Goal: Task Accomplishment & Management: Use online tool/utility

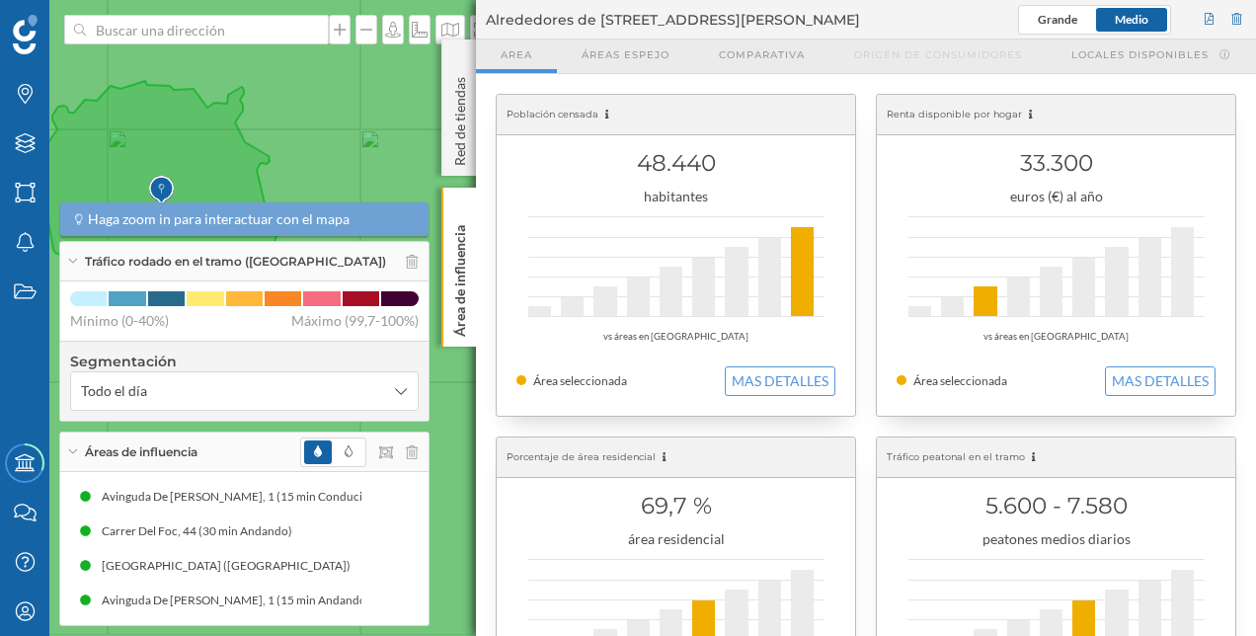
click at [370, 133] on icon at bounding box center [628, 318] width 1511 height 767
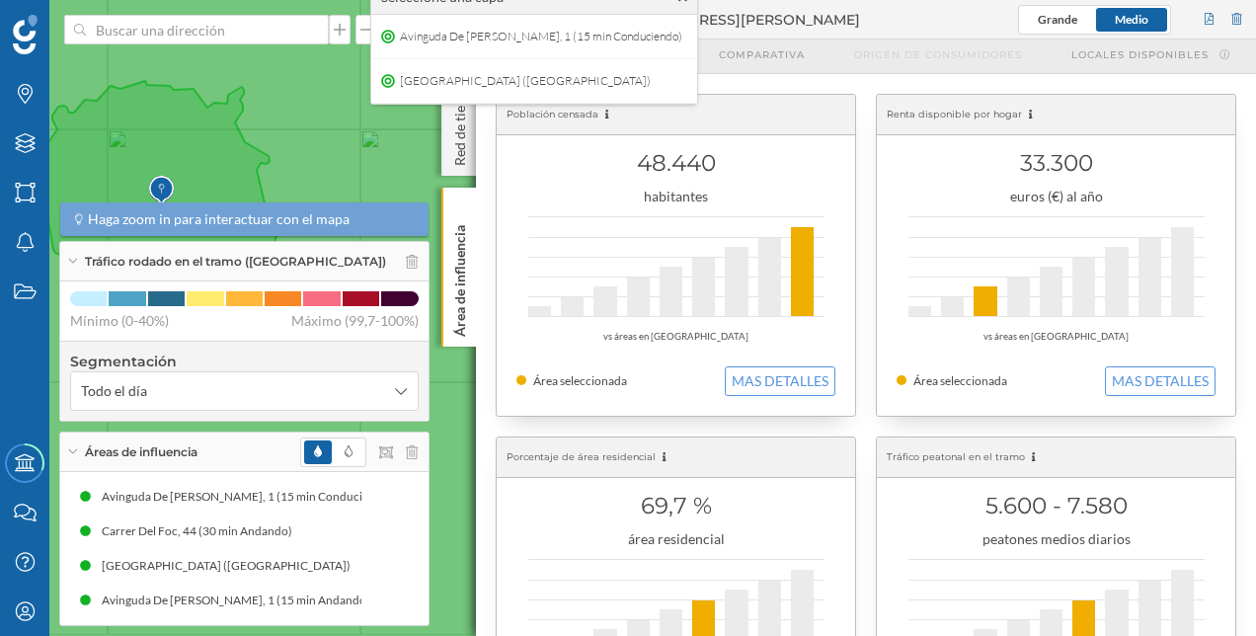
click at [213, 154] on icon at bounding box center [157, 219] width 267 height 276
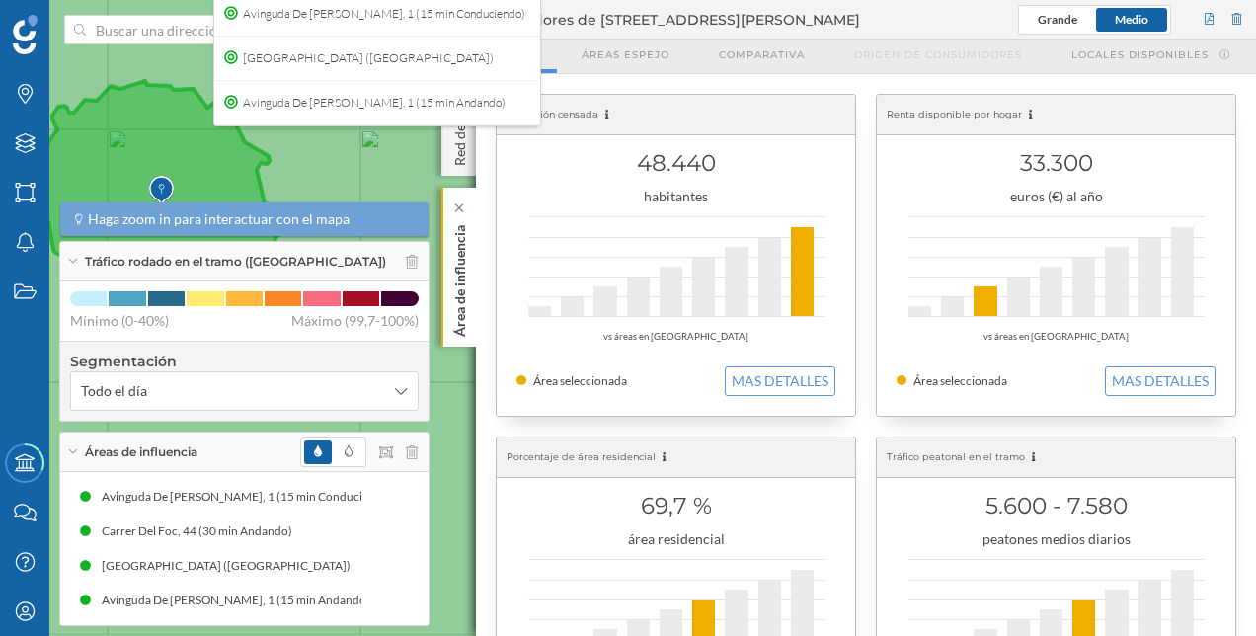
click at [454, 241] on p "Área de influencia" at bounding box center [460, 276] width 20 height 119
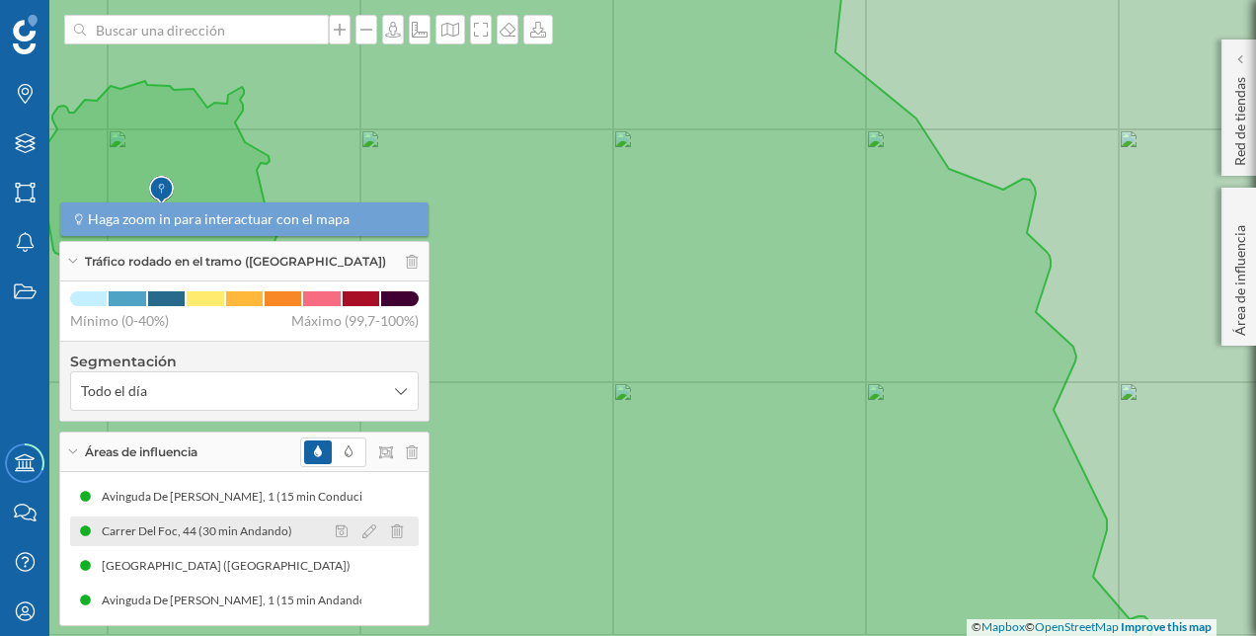
click at [203, 539] on div "Carrer Del Foc, 44 (30 min Andando)" at bounding box center [202, 531] width 200 height 20
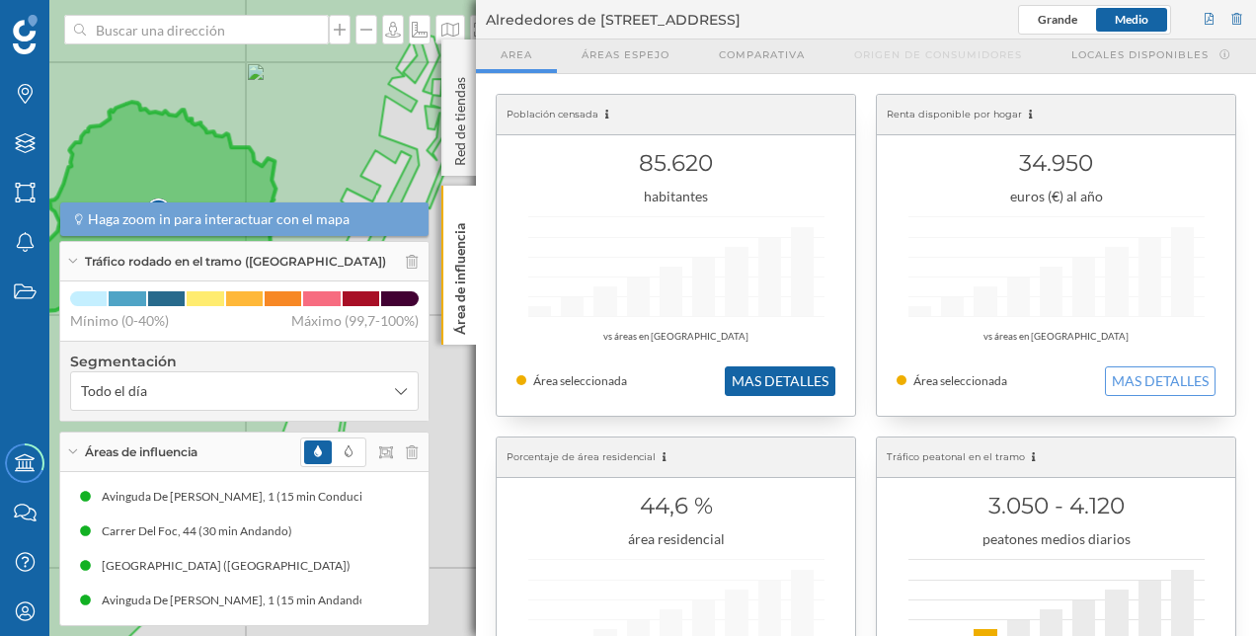
click at [784, 383] on button "MAS DETALLES" at bounding box center [780, 381] width 111 height 30
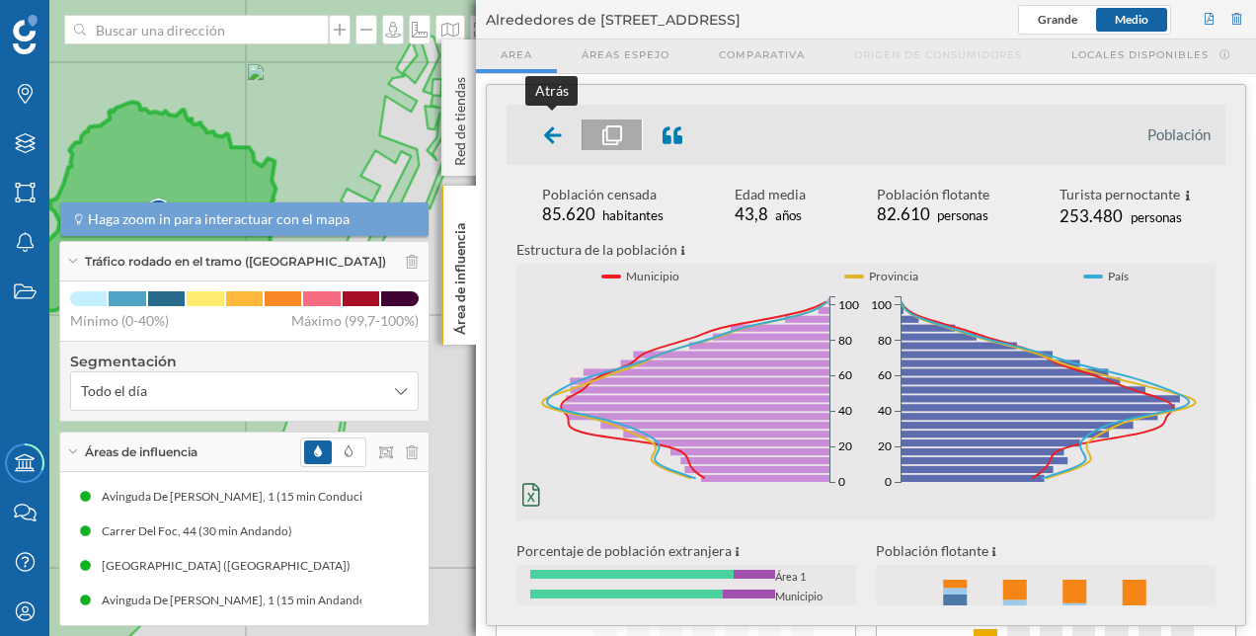
click at [554, 128] on icon at bounding box center [553, 135] width 18 height 20
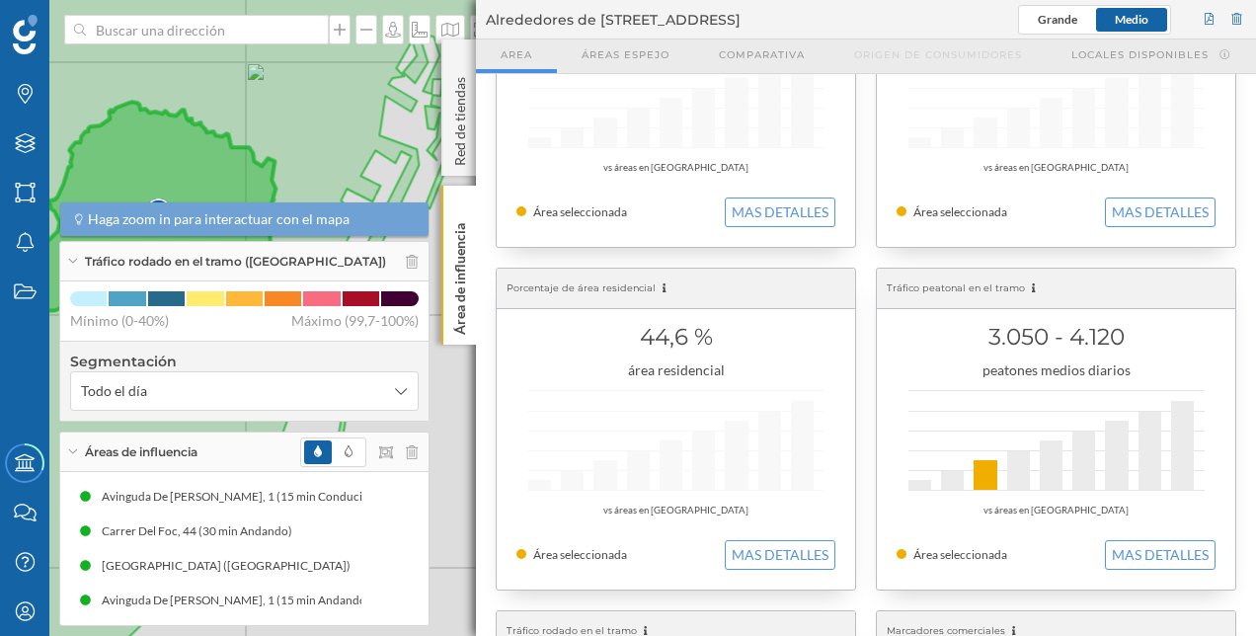
scroll to position [198, 0]
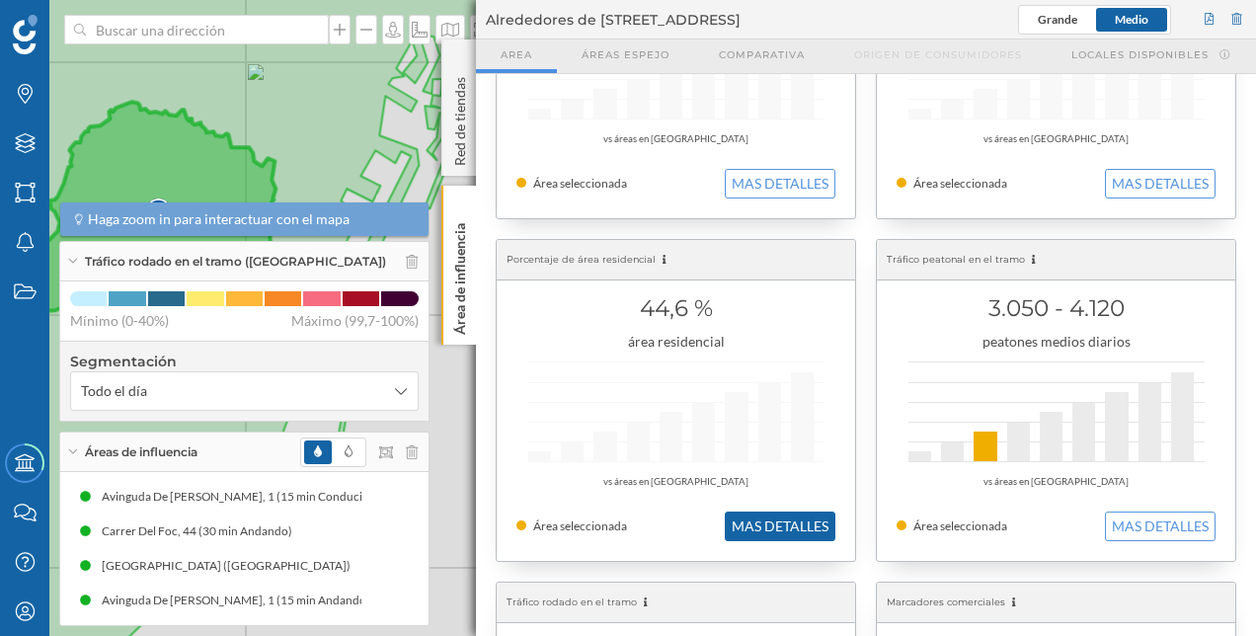
click at [812, 514] on button "MAS DETALLES" at bounding box center [780, 527] width 111 height 30
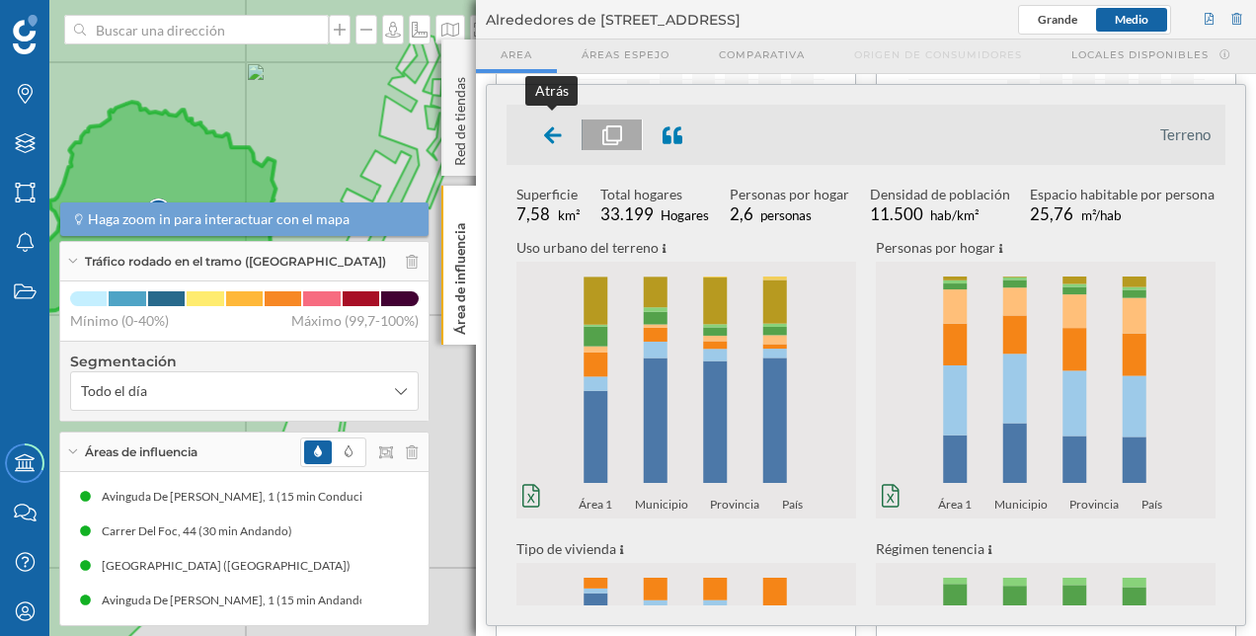
click at [561, 132] on icon at bounding box center [553, 135] width 18 height 20
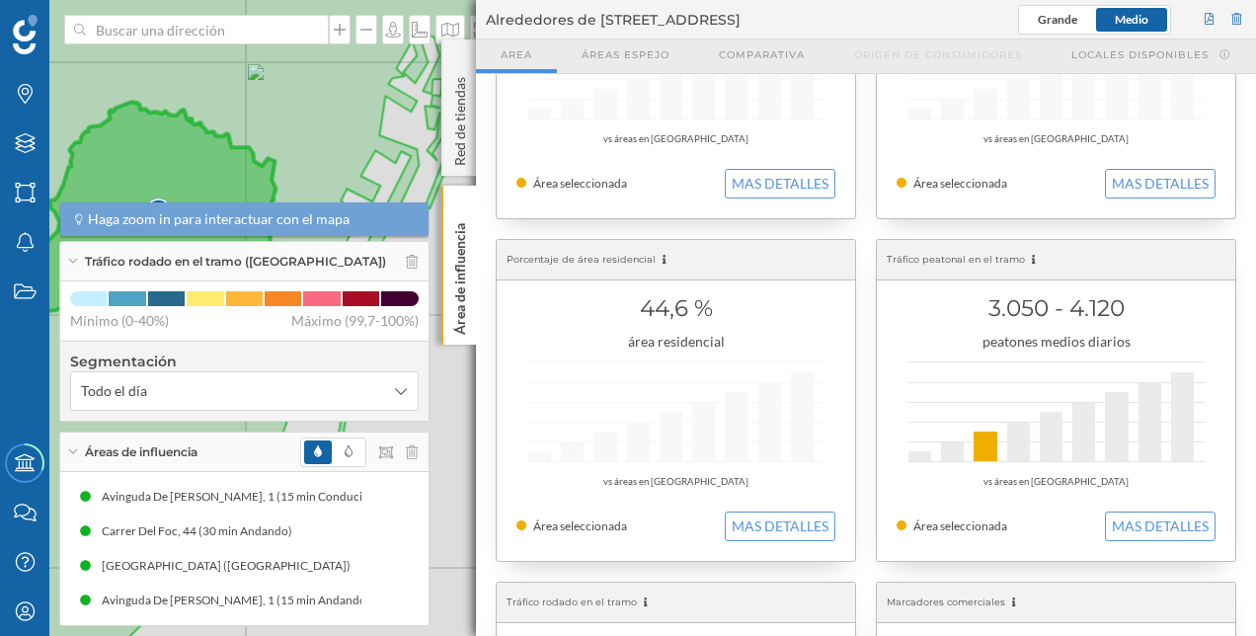
scroll to position [0, 0]
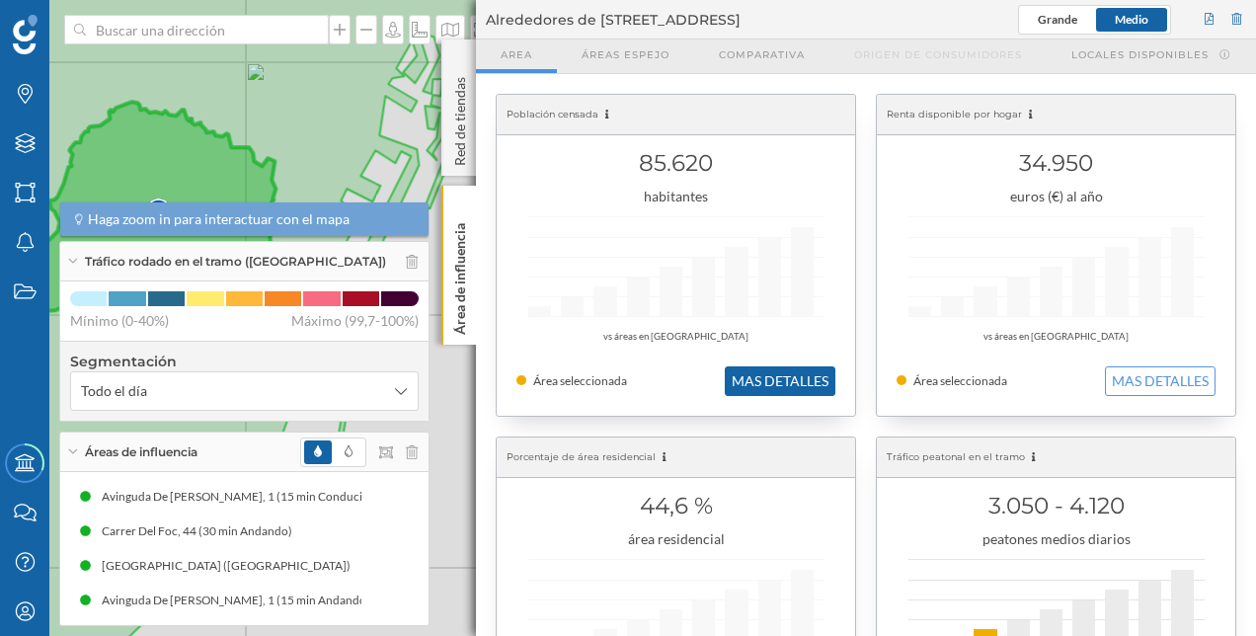
click at [768, 373] on button "MAS DETALLES" at bounding box center [780, 381] width 111 height 30
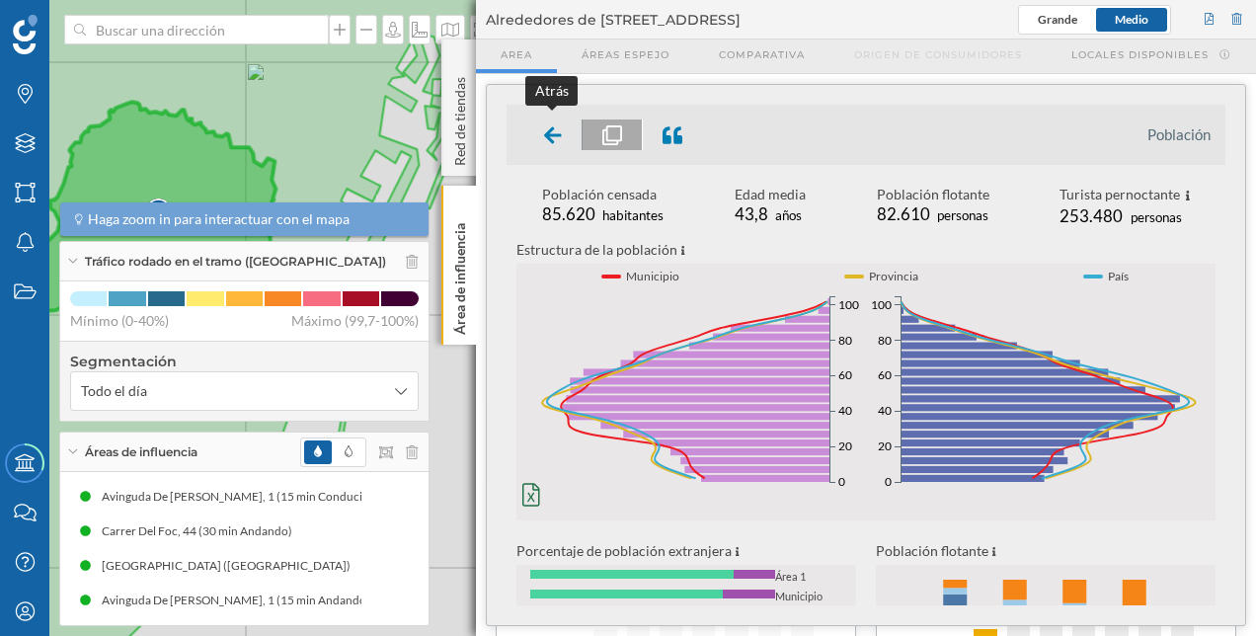
click at [554, 134] on icon at bounding box center [553, 134] width 18 height 17
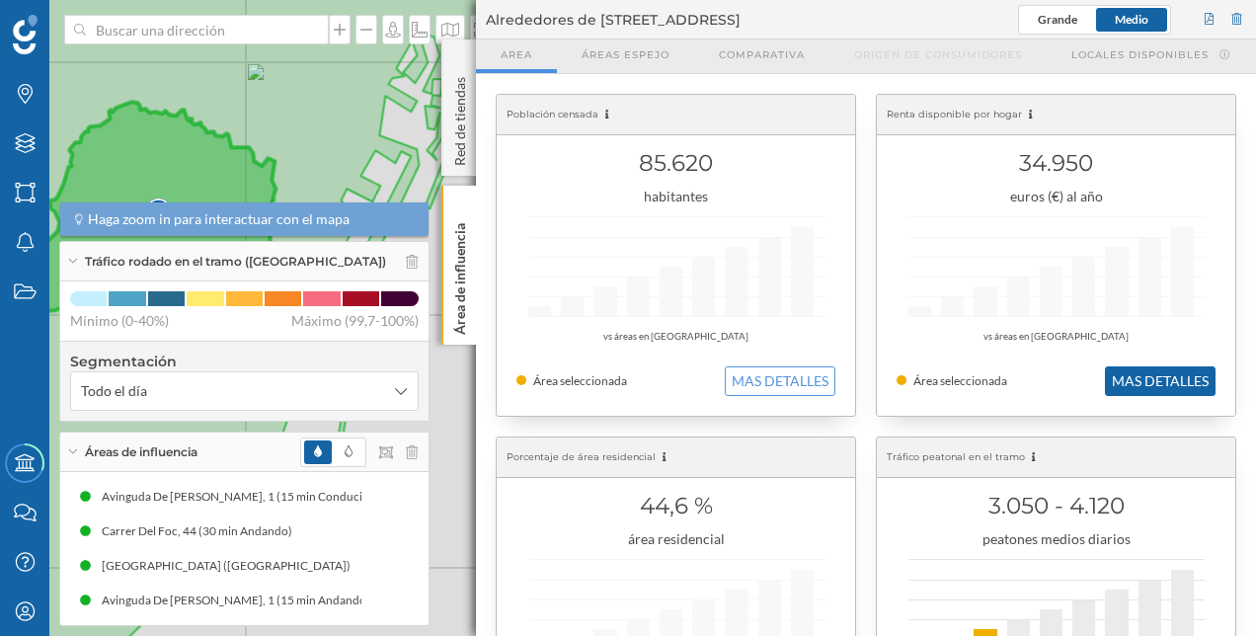
click at [1160, 370] on button "MAS DETALLES" at bounding box center [1160, 381] width 111 height 30
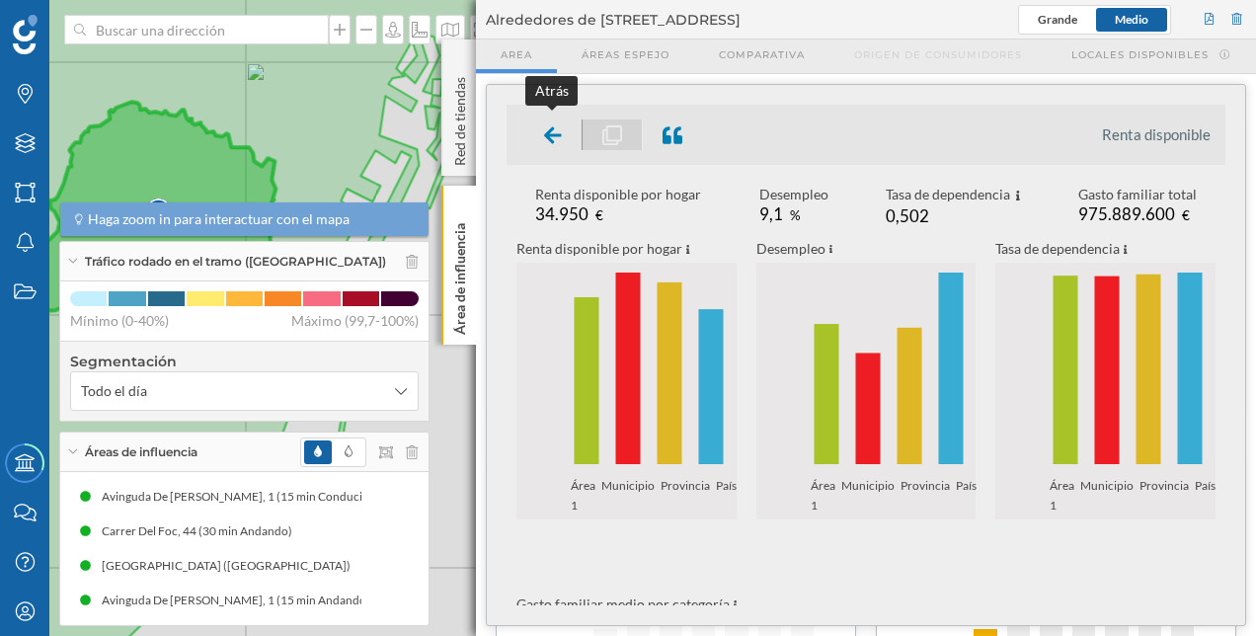
click at [534, 143] on div at bounding box center [553, 134] width 58 height 31
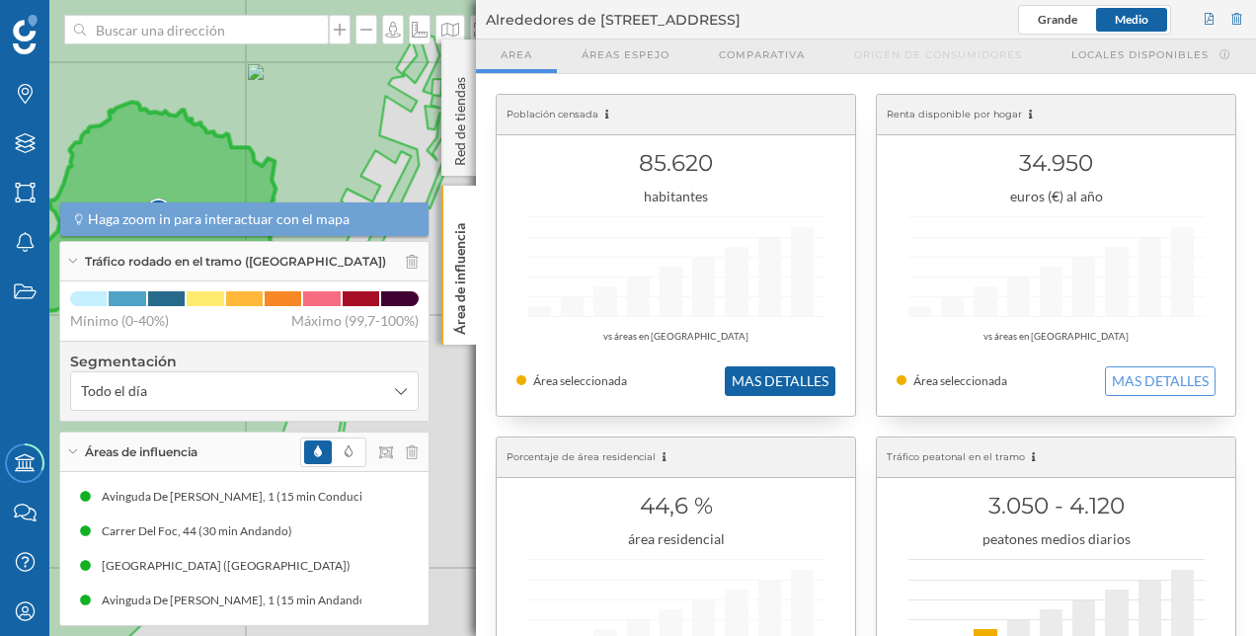
click at [751, 388] on button "MAS DETALLES" at bounding box center [780, 381] width 111 height 30
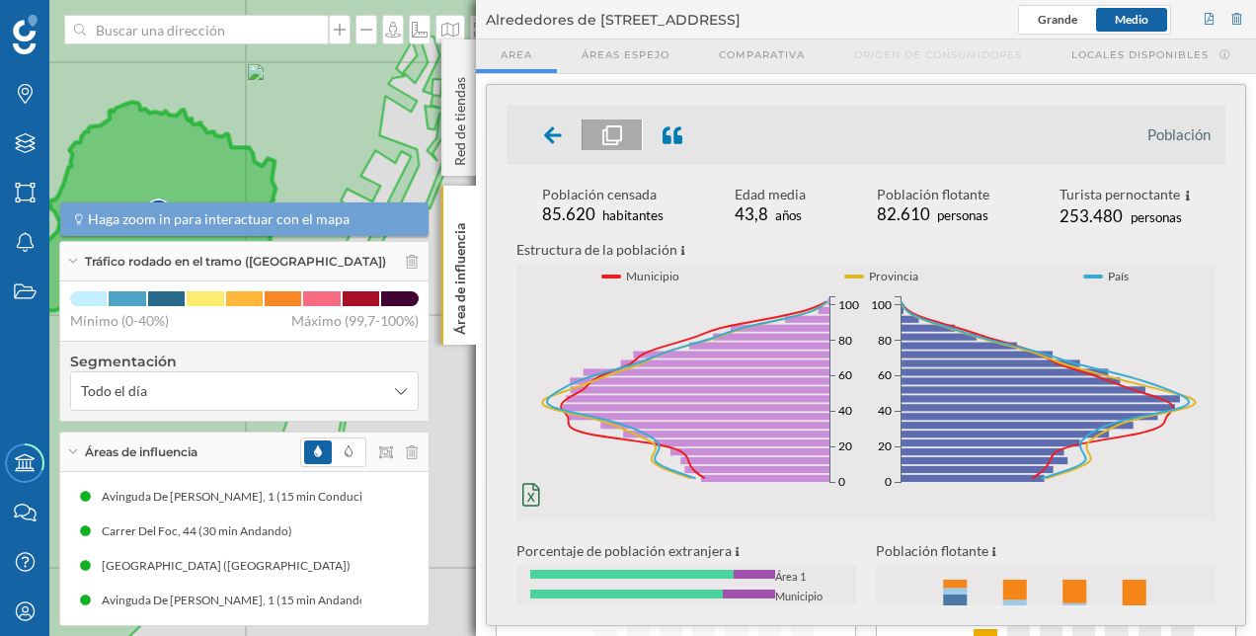
click at [456, 486] on div "© Mapbox © OpenStreetMap Improve this map" at bounding box center [628, 318] width 1256 height 636
click at [456, 244] on p "Área de influencia" at bounding box center [460, 274] width 20 height 119
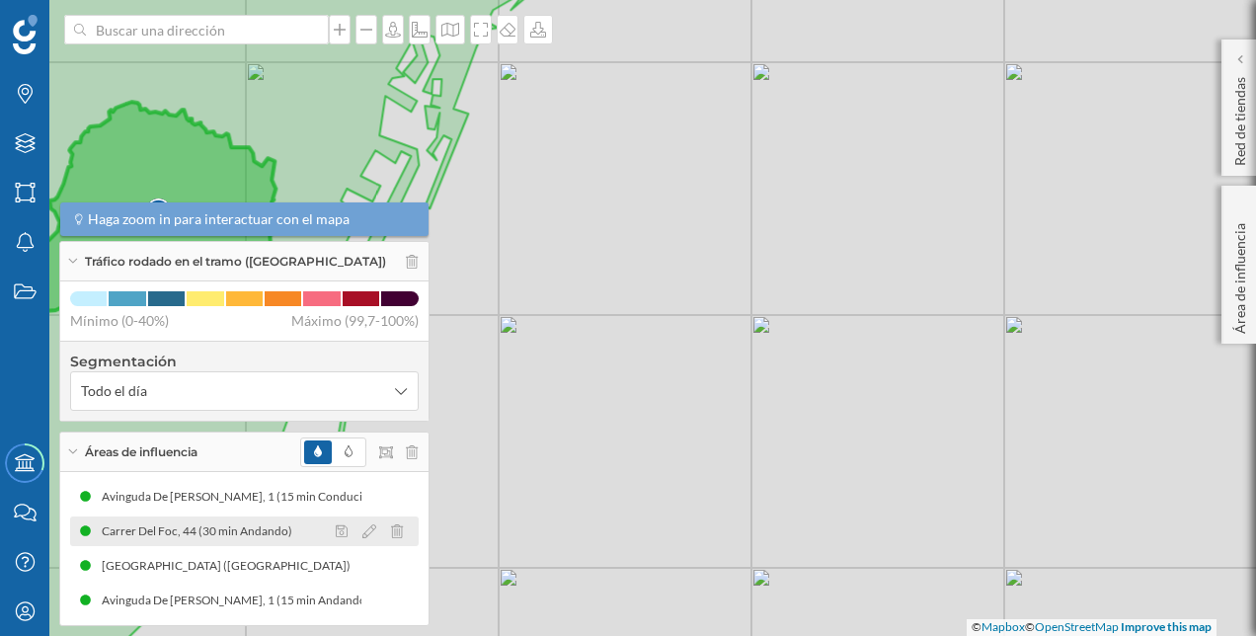
click at [207, 540] on div "Carrer Del Foc, 44 (30 min Andando)" at bounding box center [202, 531] width 200 height 20
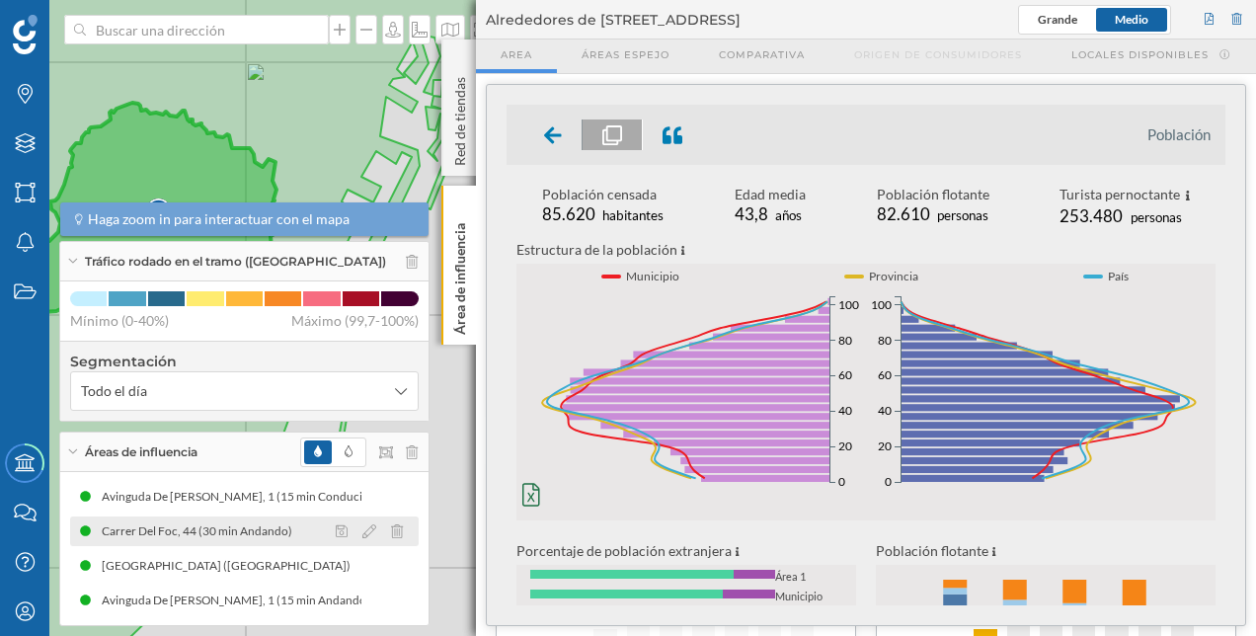
drag, startPoint x: 207, startPoint y: 540, endPoint x: 184, endPoint y: 530, distance: 25.7
click at [184, 530] on div "Carrer Del Foc, 44 (30 min Andando)" at bounding box center [202, 531] width 200 height 20
click at [363, 533] on icon at bounding box center [369, 531] width 14 height 14
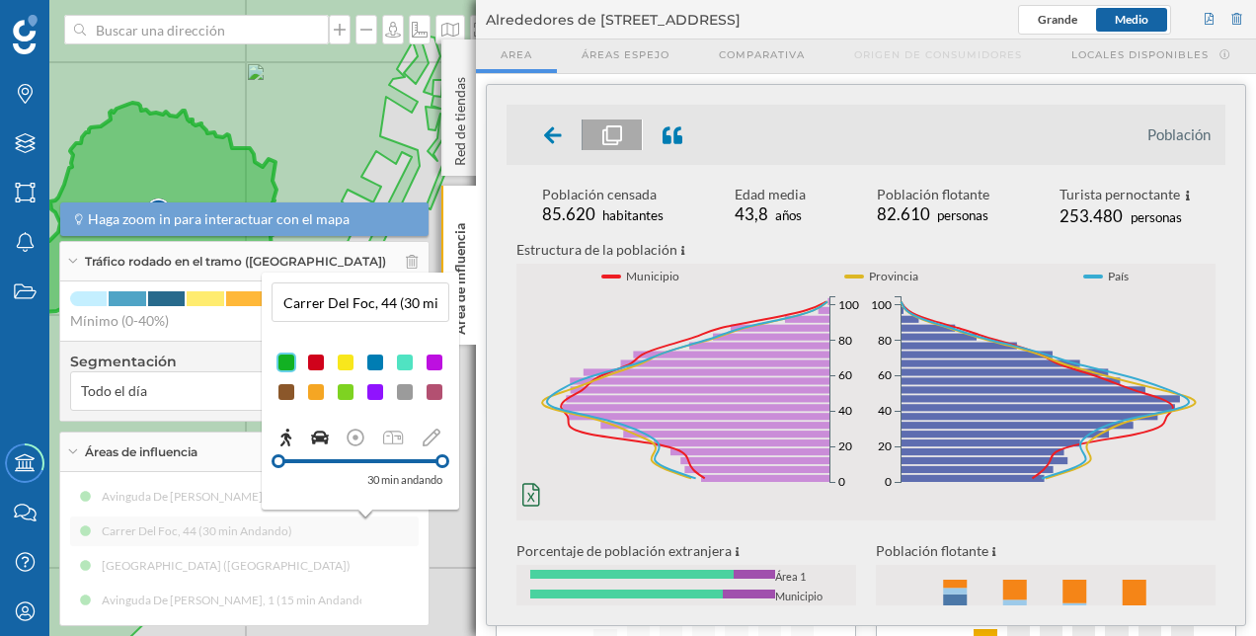
click at [328, 435] on icon at bounding box center [320, 438] width 18 height 14
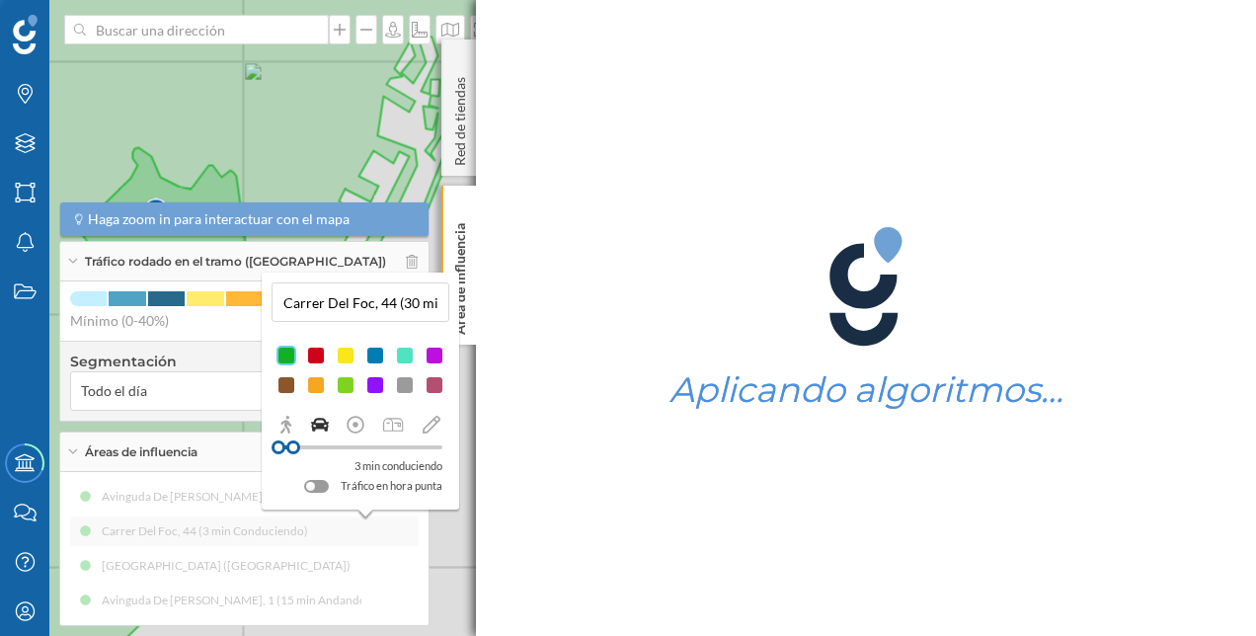
click at [357, 430] on div "3 min conduciendo Tráfico en hora punta" at bounding box center [361, 455] width 178 height 82
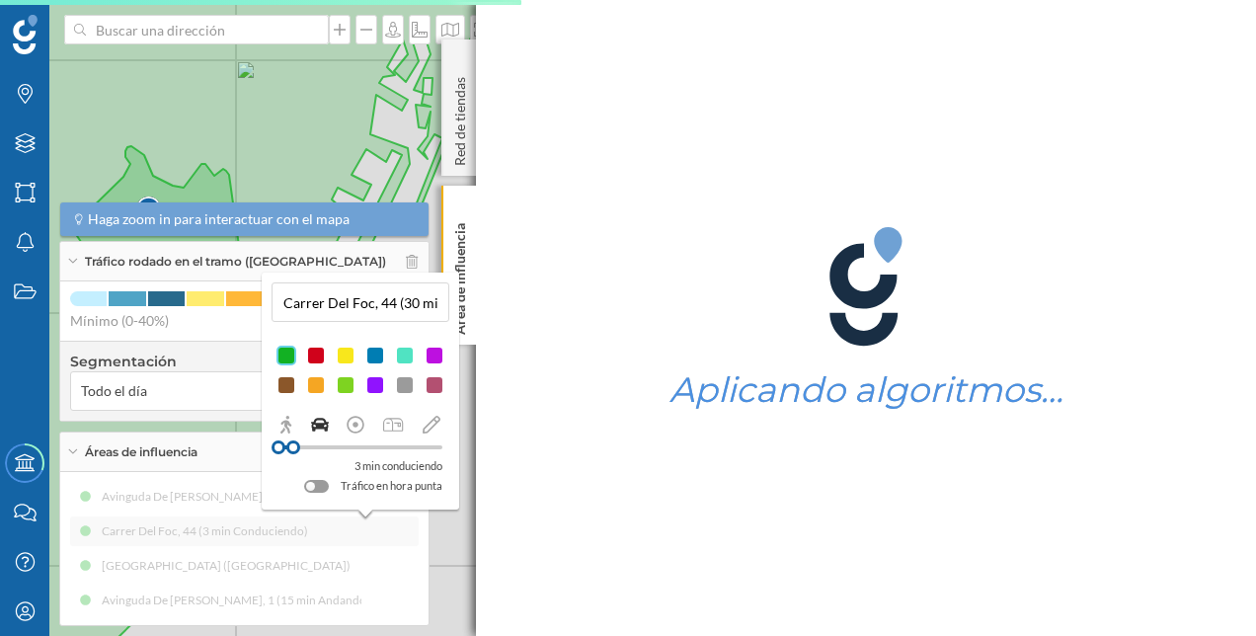
click at [357, 430] on icon at bounding box center [356, 425] width 18 height 18
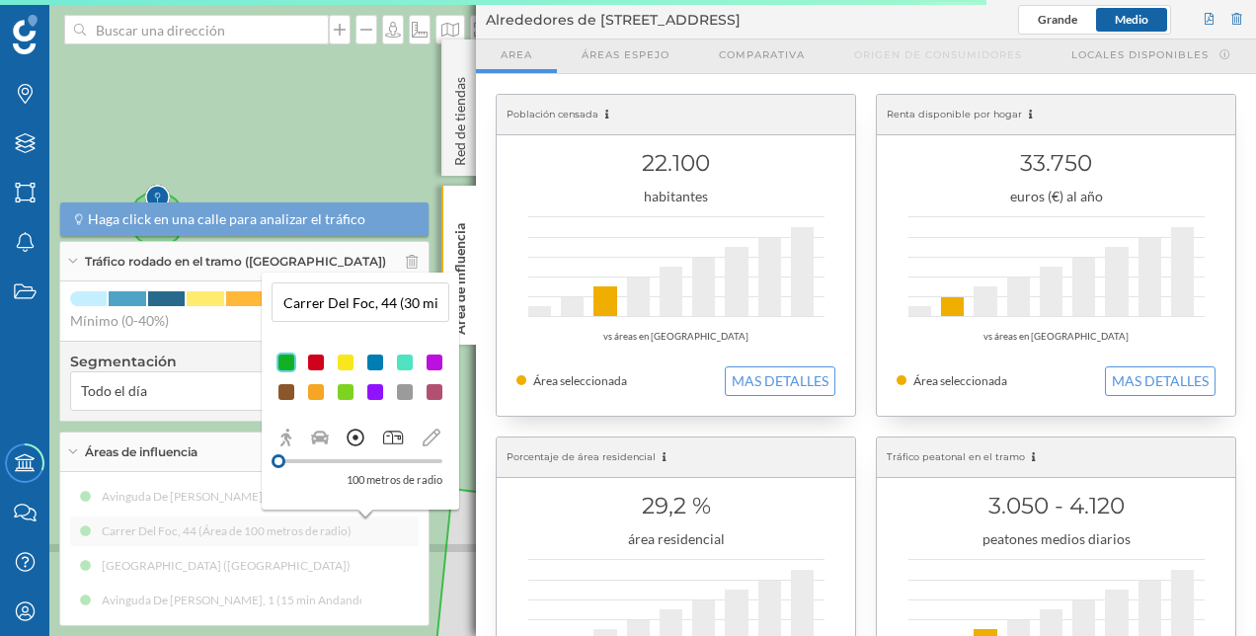
click at [395, 435] on icon at bounding box center [393, 438] width 20 height 18
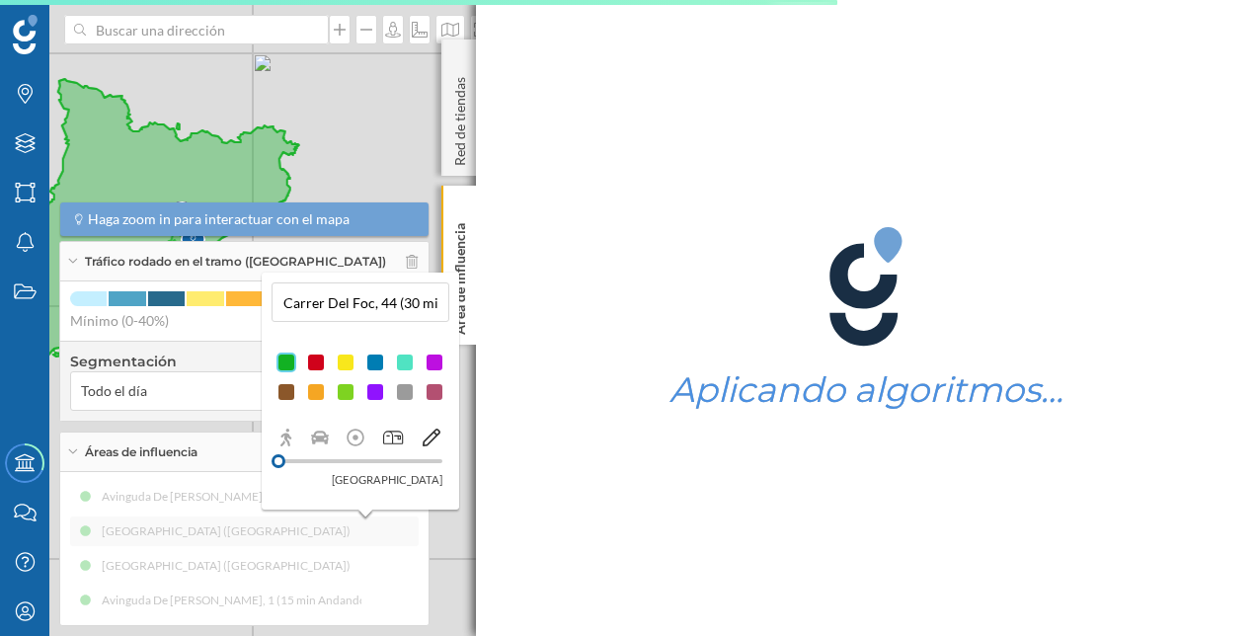
click at [429, 434] on icon at bounding box center [432, 438] width 18 height 18
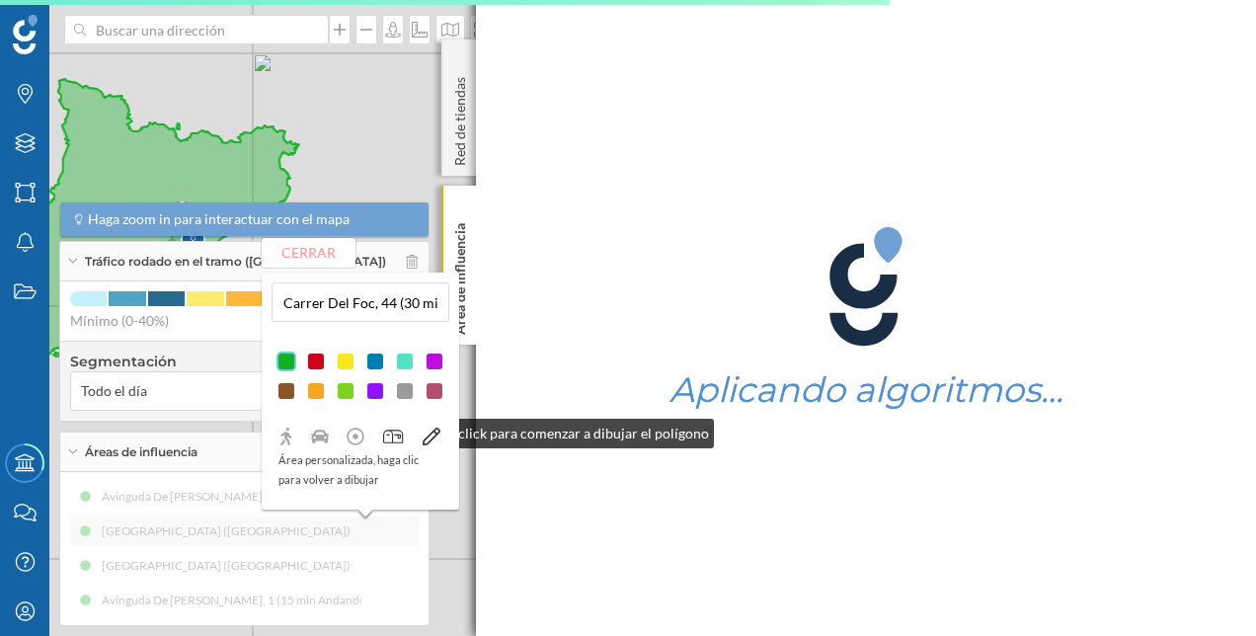
click at [399, 430] on icon at bounding box center [393, 437] width 20 height 14
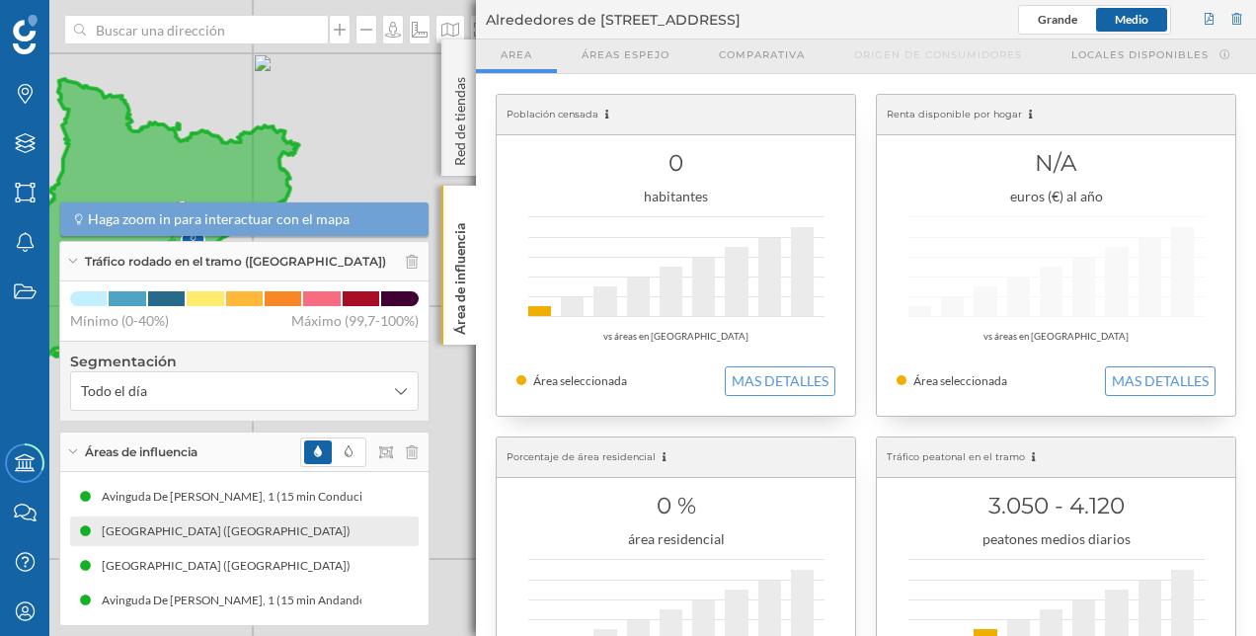
click at [369, 160] on div "© Mapbox © OpenStreetMap Improve this map" at bounding box center [628, 318] width 1256 height 636
click at [741, 22] on span "Alrededores de [STREET_ADDRESS]" at bounding box center [613, 20] width 255 height 20
click at [555, 24] on span "Alrededores de [STREET_ADDRESS]" at bounding box center [613, 20] width 255 height 20
click at [396, 571] on div "[GEOGRAPHIC_DATA] ([GEOGRAPHIC_DATA])" at bounding box center [244, 566] width 349 height 30
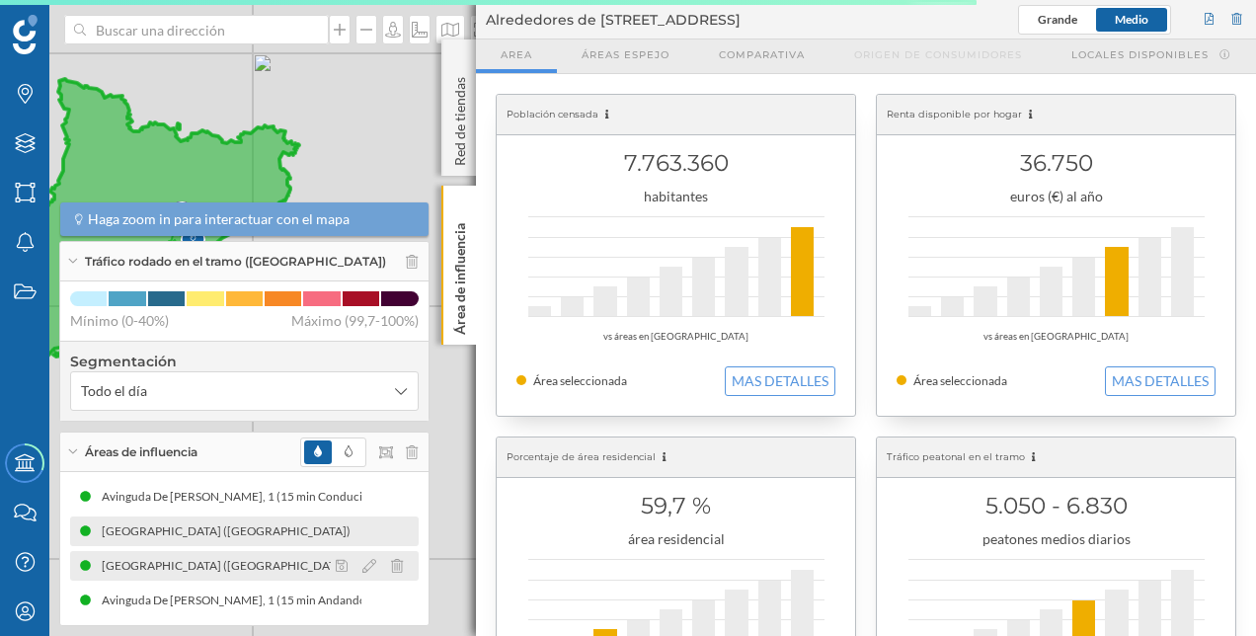
click at [299, 558] on div "[GEOGRAPHIC_DATA] ([GEOGRAPHIC_DATA])" at bounding box center [244, 566] width 349 height 30
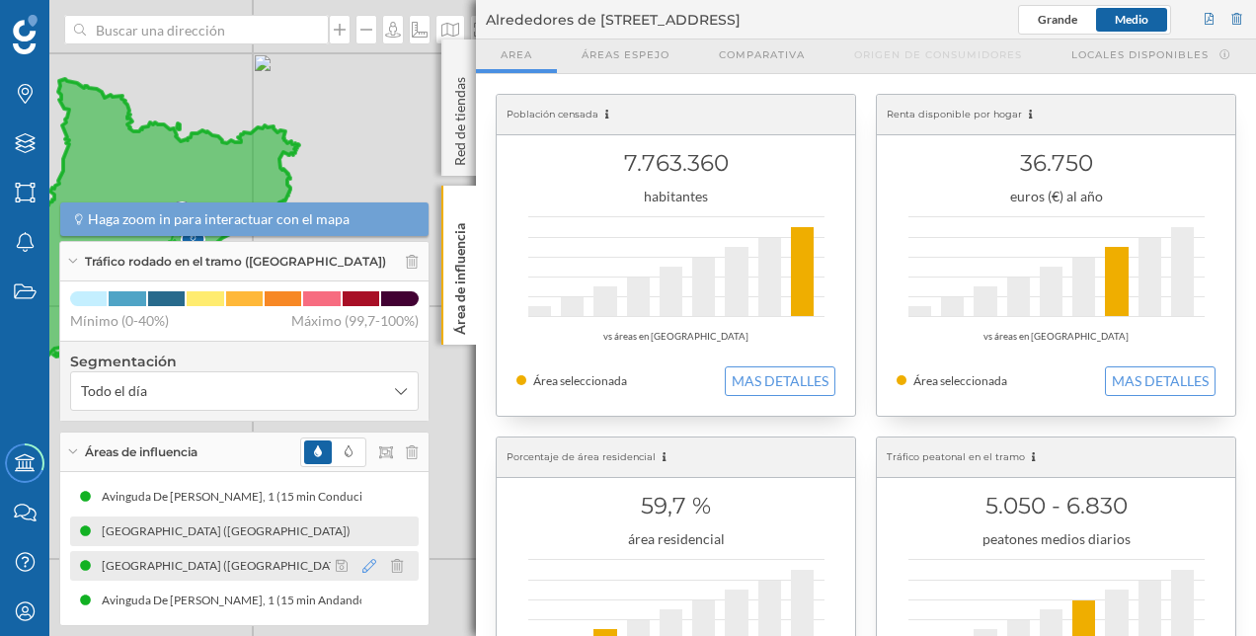
click at [371, 568] on icon at bounding box center [369, 566] width 14 height 14
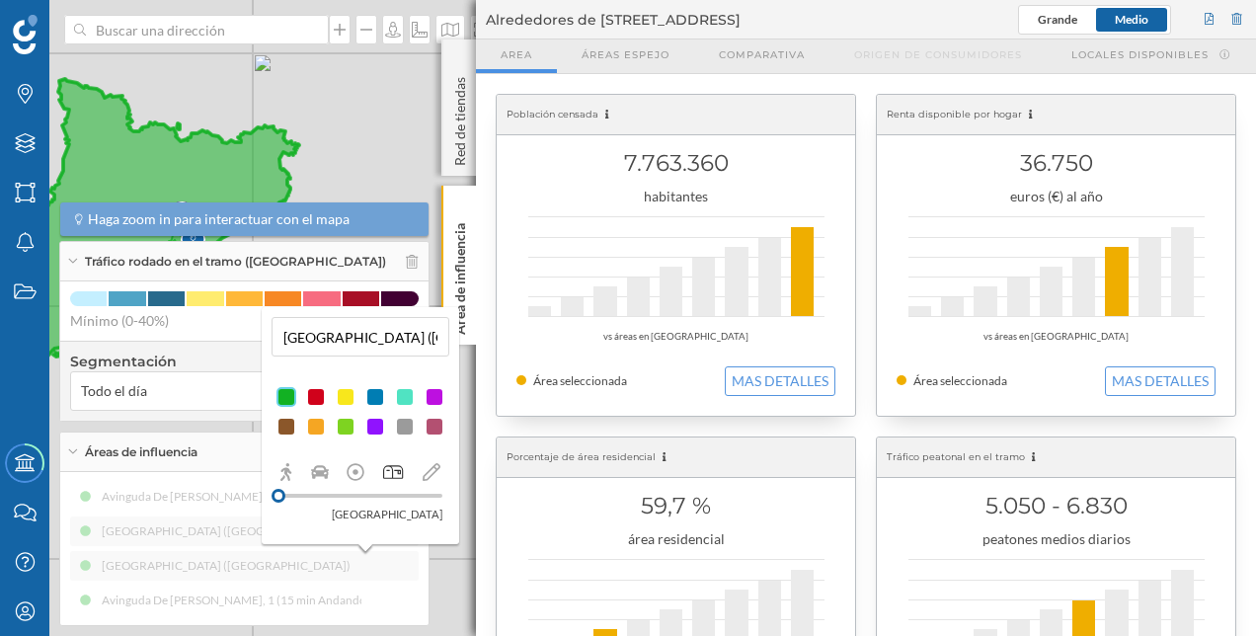
click at [403, 340] on input "[GEOGRAPHIC_DATA] ([GEOGRAPHIC_DATA])" at bounding box center [361, 337] width 166 height 30
click at [357, 471] on icon at bounding box center [356, 471] width 17 height 17
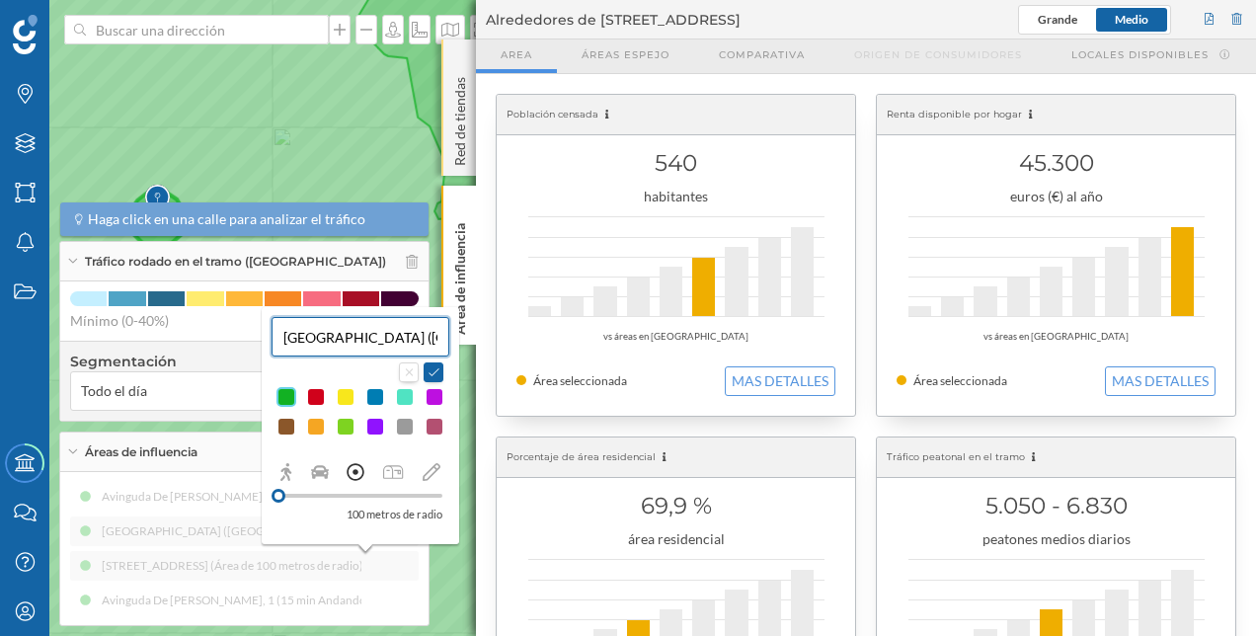
click at [465, 131] on p "Red de tiendas" at bounding box center [460, 117] width 20 height 97
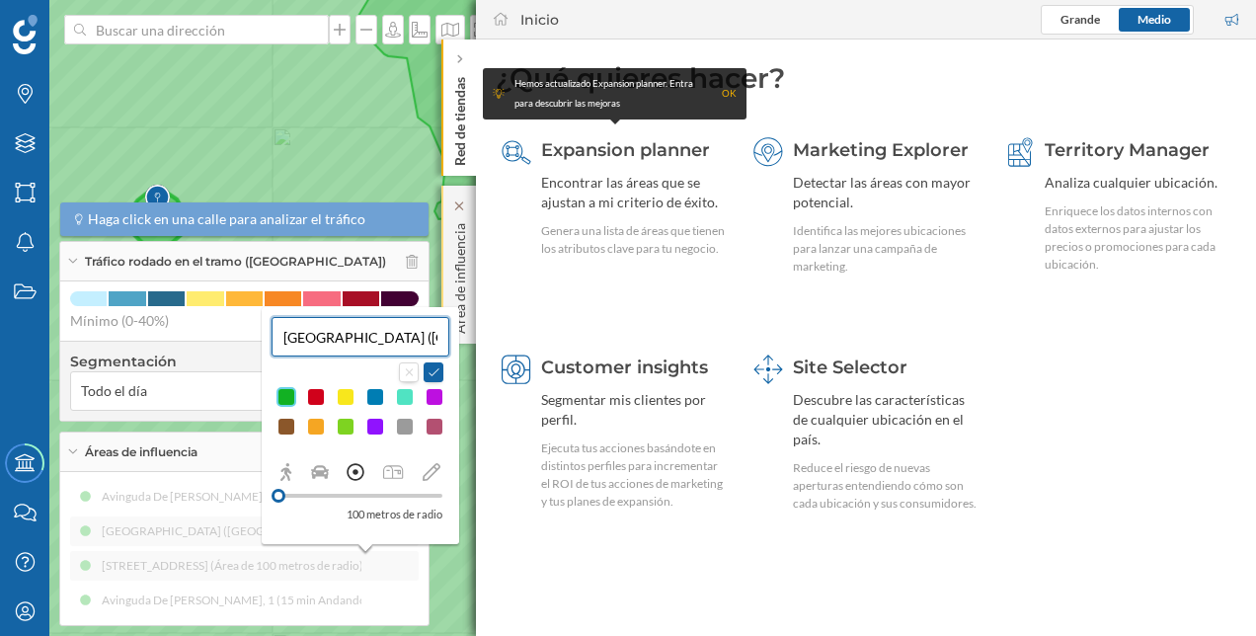
click at [460, 259] on p "Área de influencia" at bounding box center [460, 274] width 20 height 119
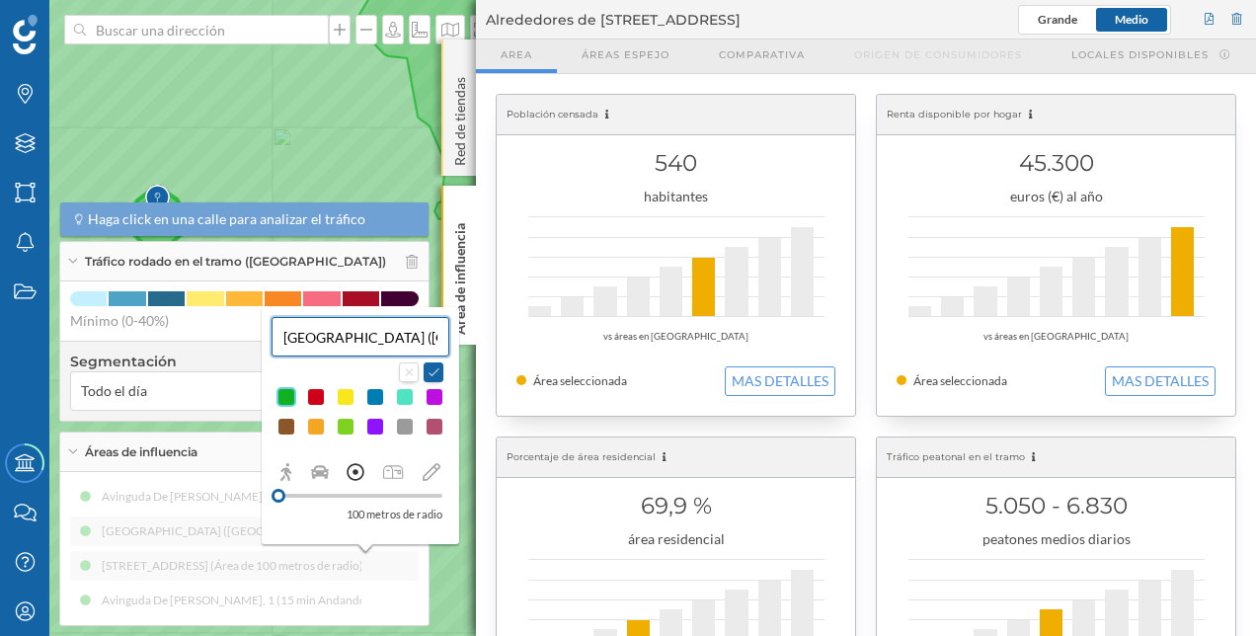
click at [459, 51] on div "Red de tiendas" at bounding box center [458, 108] width 35 height 136
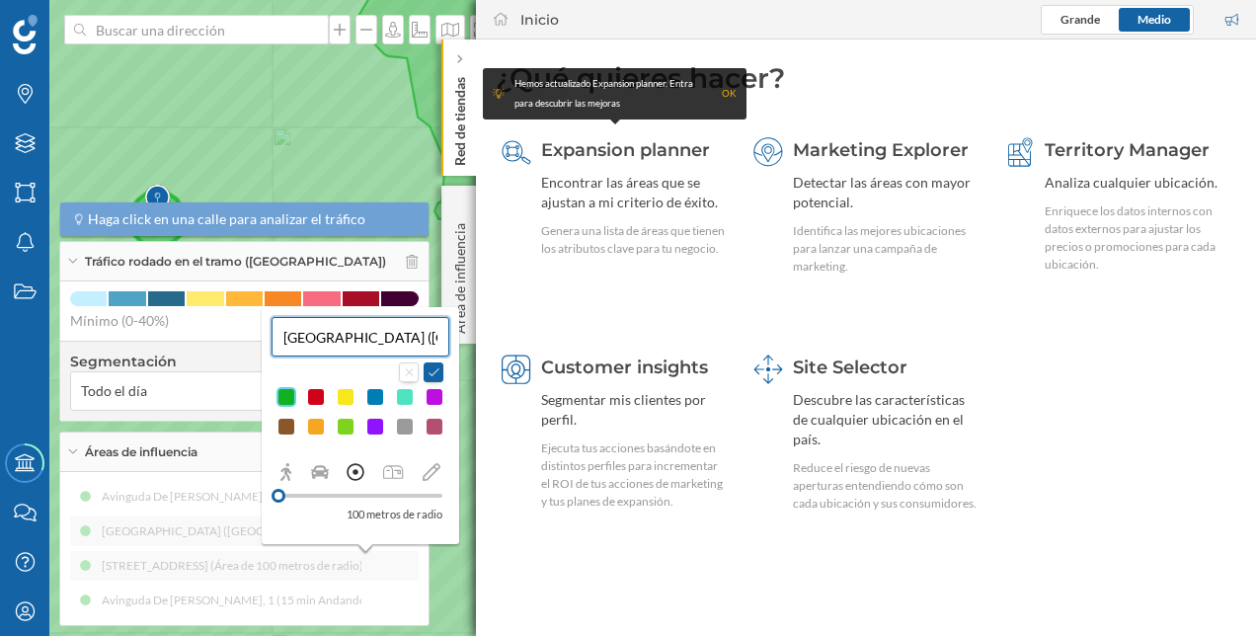
click at [459, 51] on icon at bounding box center [459, 59] width 6 height 20
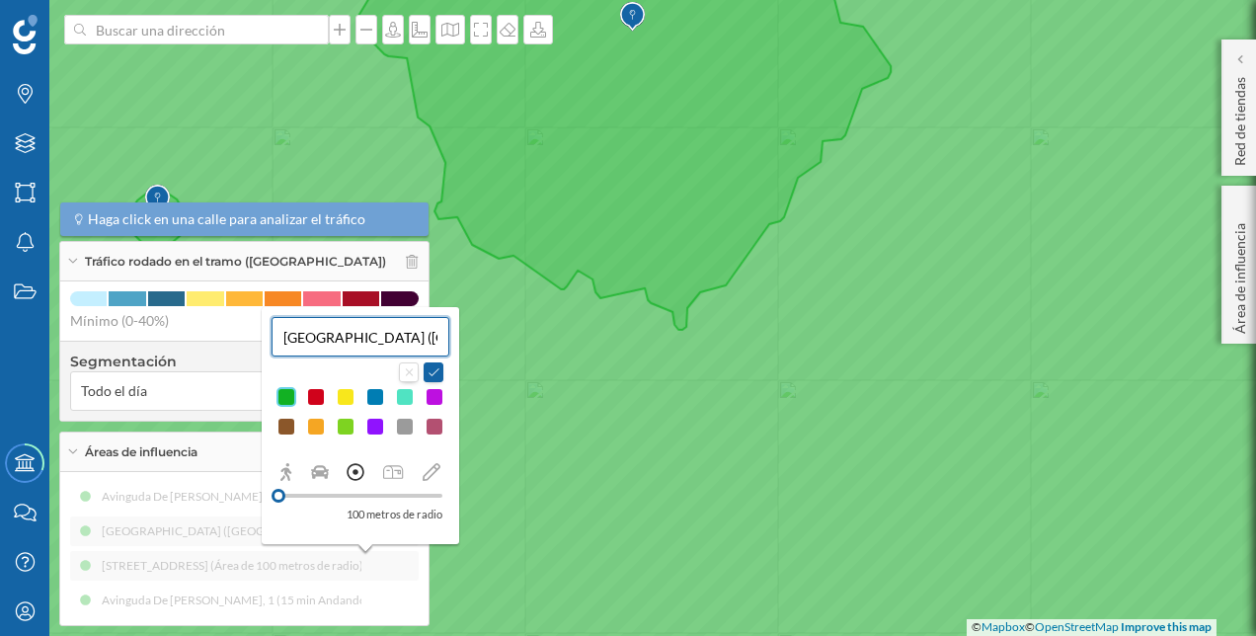
click at [573, 373] on icon at bounding box center [628, 318] width 1511 height 767
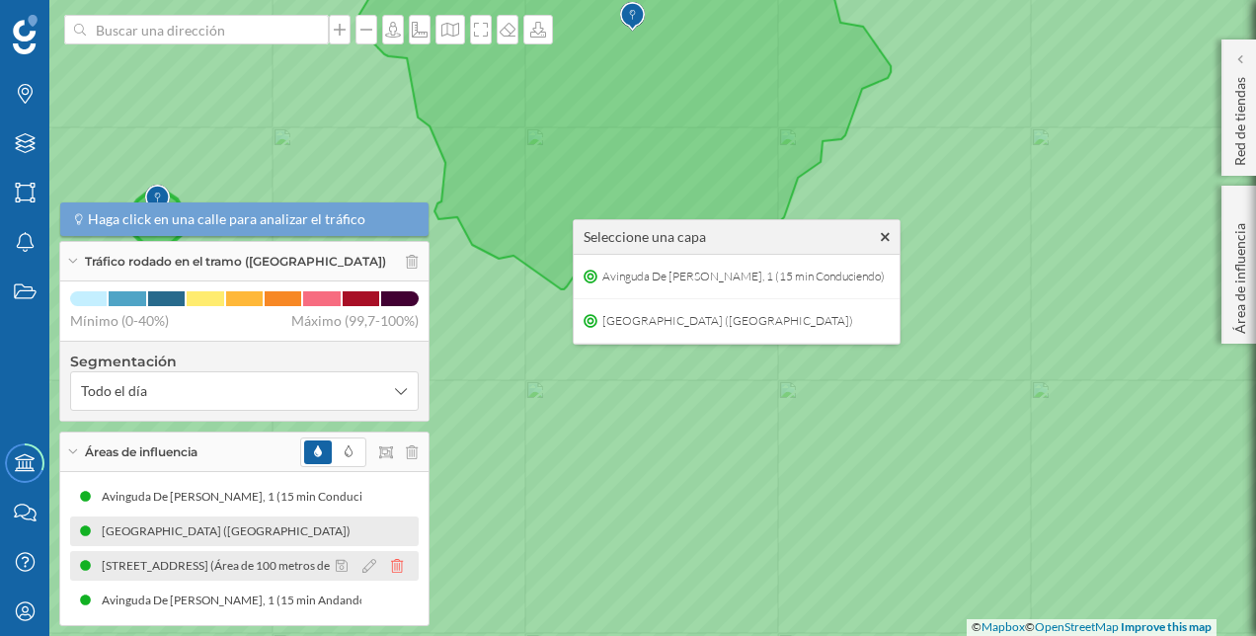
click at [391, 563] on icon at bounding box center [397, 566] width 12 height 14
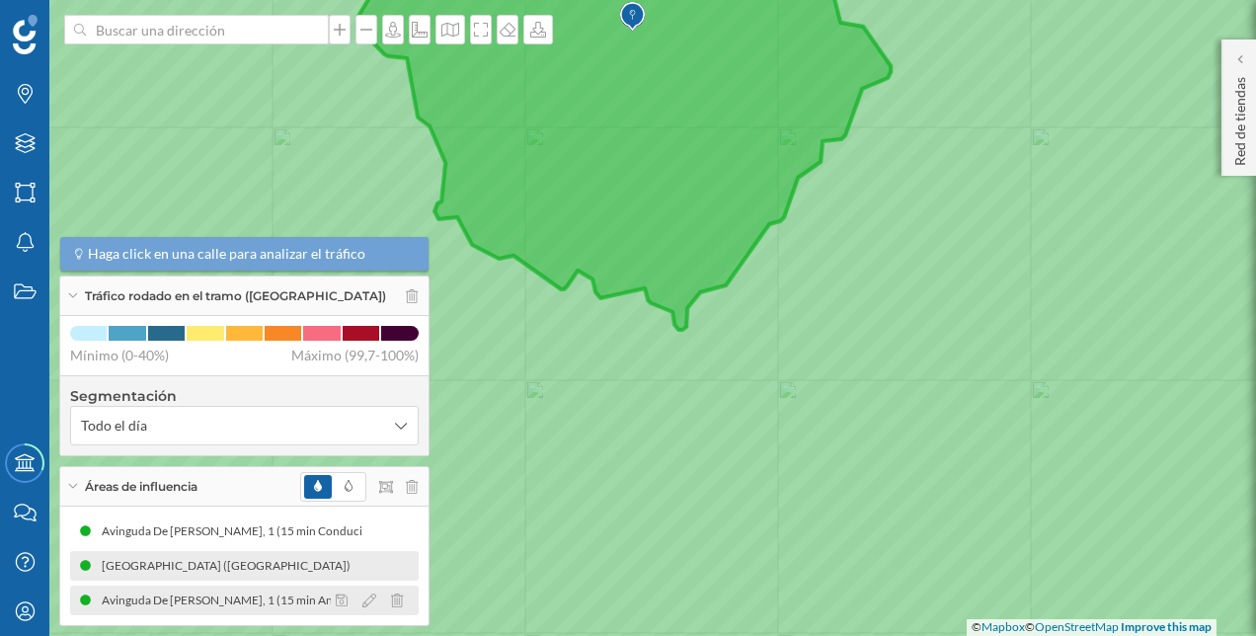
click at [399, 599] on div at bounding box center [375, 601] width 88 height 24
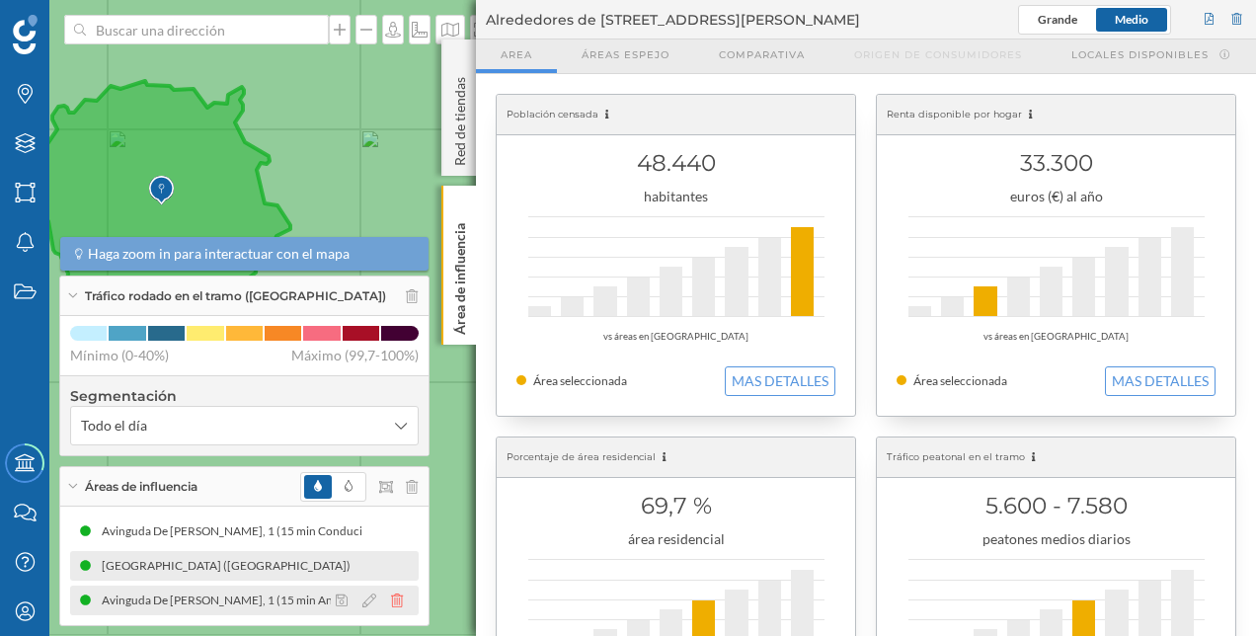
click at [398, 598] on icon at bounding box center [397, 601] width 12 height 14
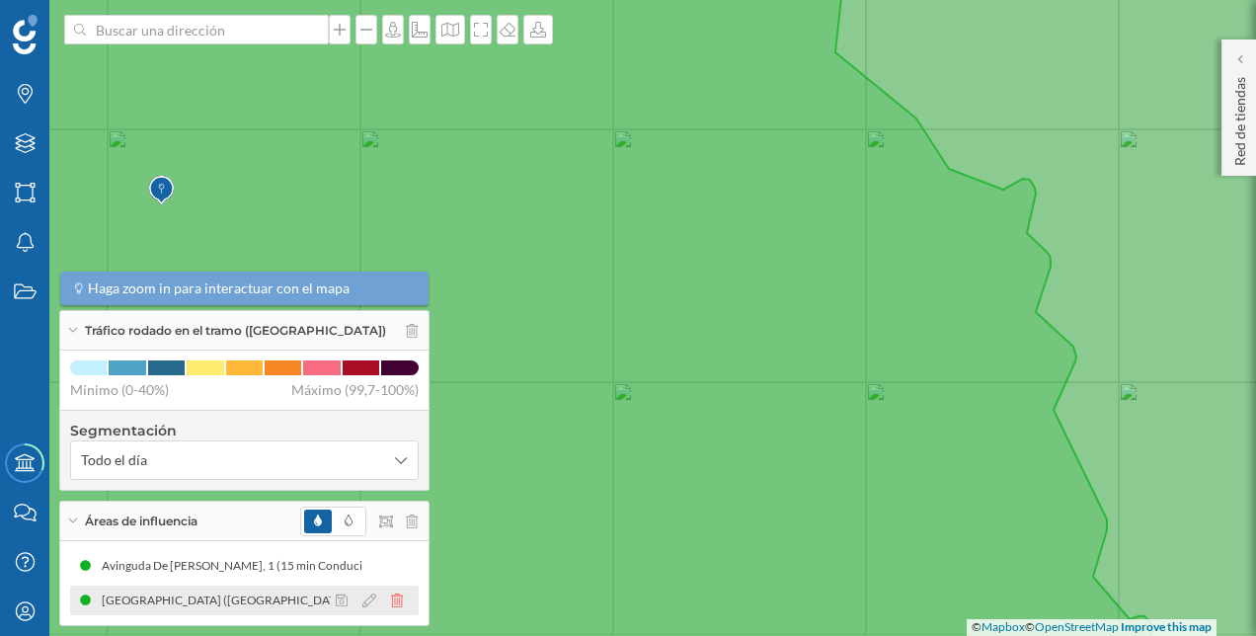
click at [391, 595] on icon at bounding box center [397, 601] width 12 height 14
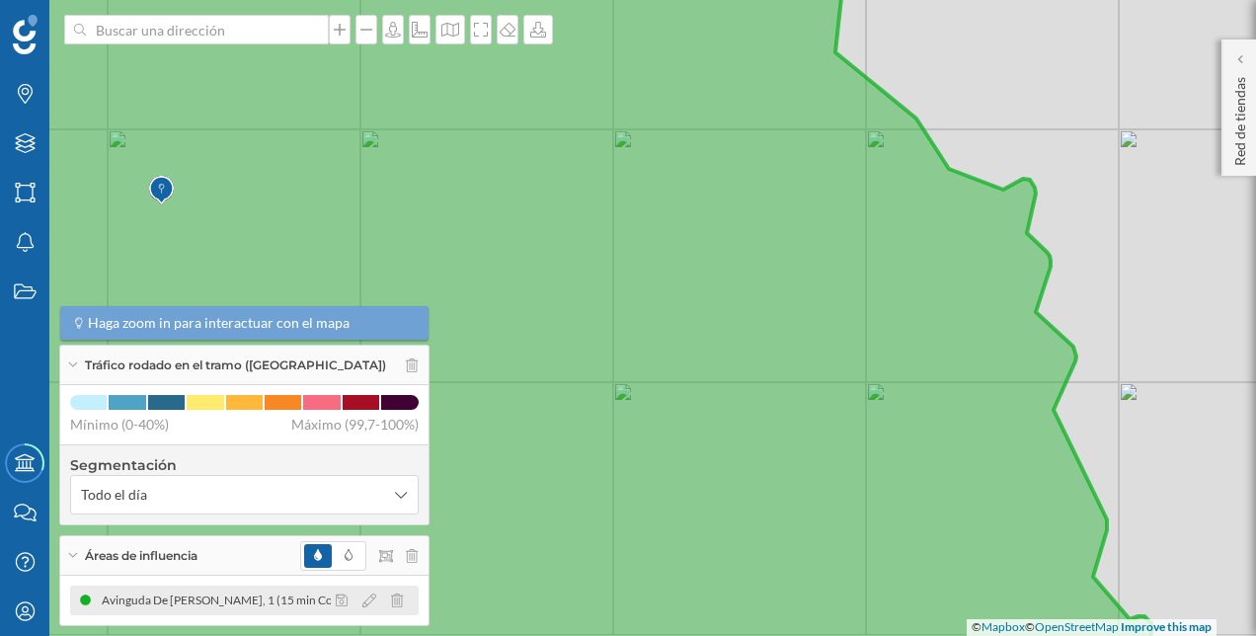
click at [391, 593] on div at bounding box center [375, 601] width 88 height 24
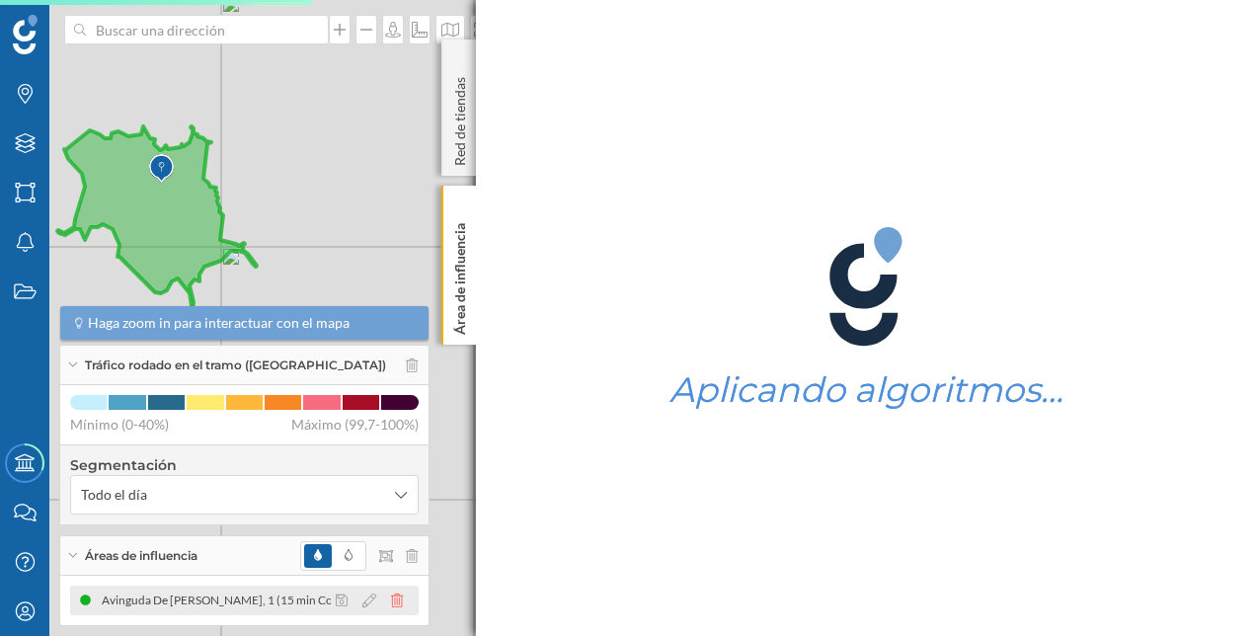
click at [394, 603] on icon at bounding box center [397, 601] width 12 height 14
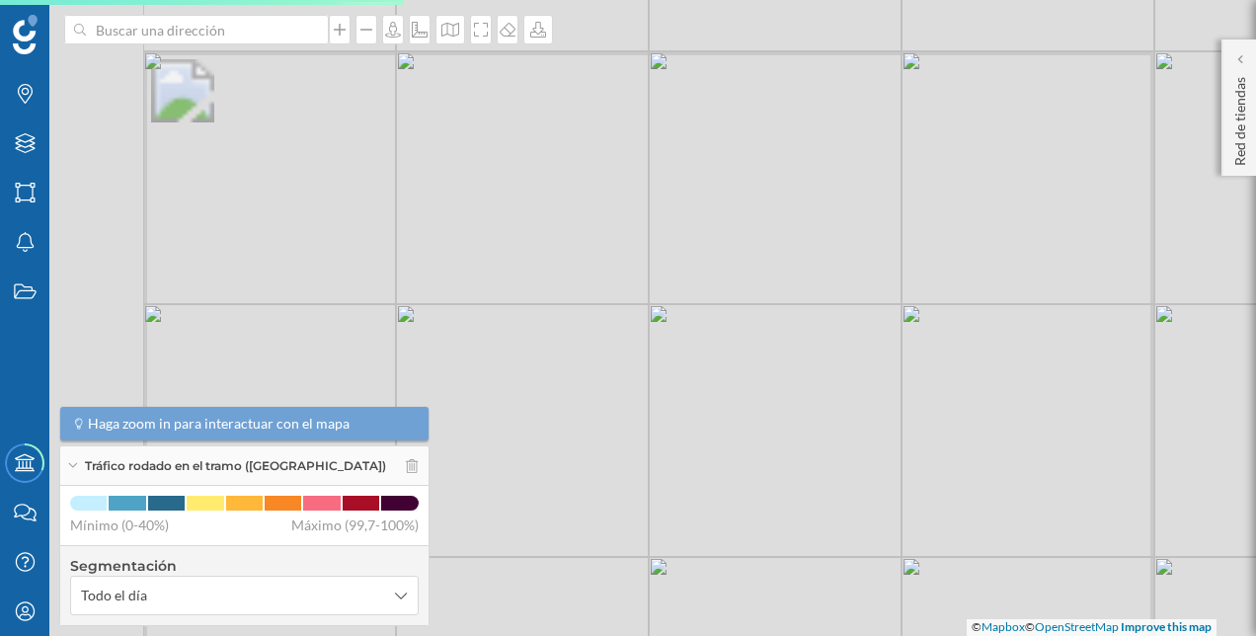
drag, startPoint x: 478, startPoint y: 363, endPoint x: 850, endPoint y: 366, distance: 372.3
click at [850, 364] on div "© Mapbox © OpenStreetMap Improve this map" at bounding box center [628, 318] width 1256 height 636
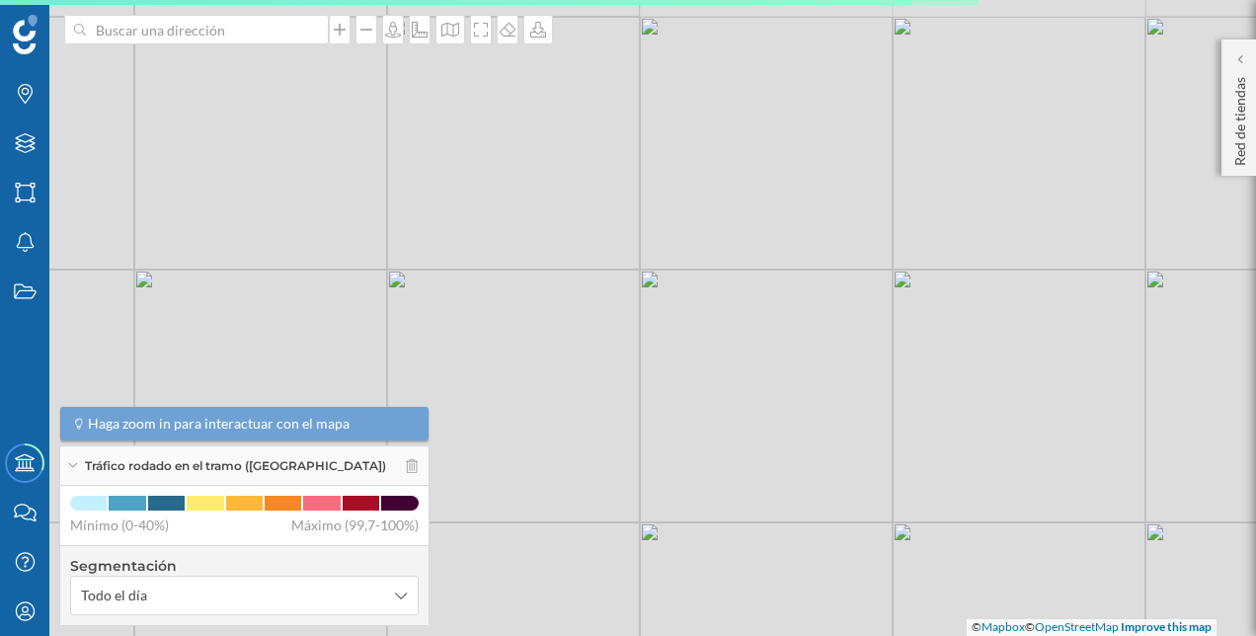
drag, startPoint x: 656, startPoint y: 451, endPoint x: 779, endPoint y: 531, distance: 147.1
click at [779, 531] on div "© Mapbox © OpenStreetMap Improve this map" at bounding box center [628, 318] width 1256 height 636
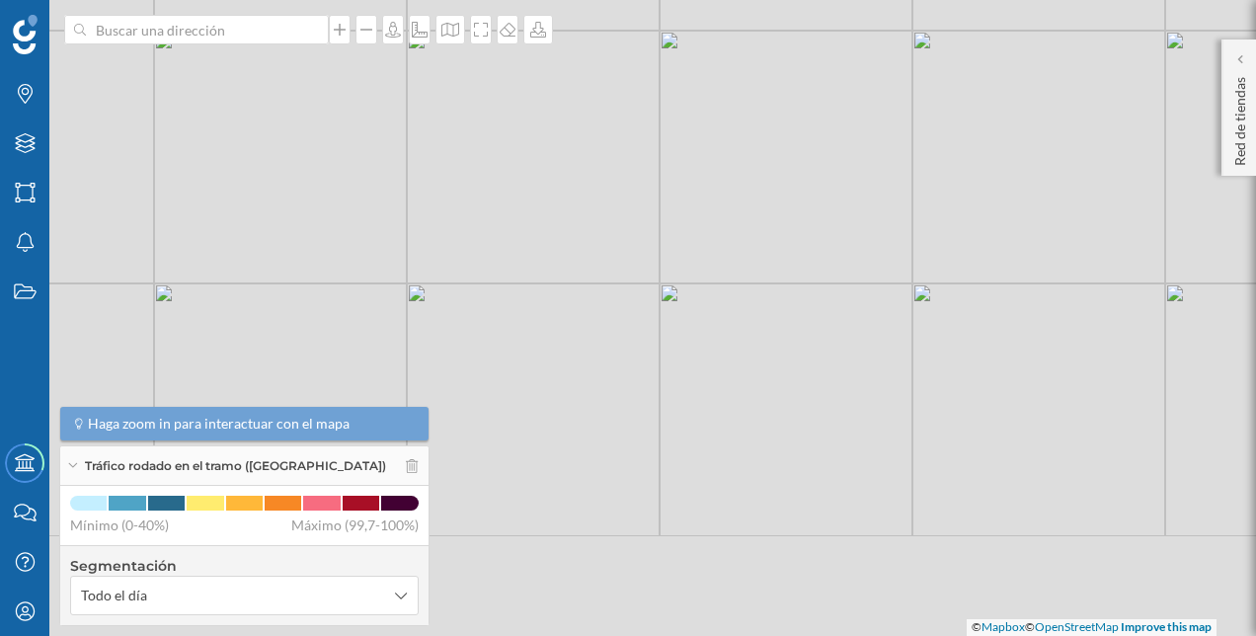
drag, startPoint x: 884, startPoint y: 417, endPoint x: 978, endPoint y: 290, distance: 157.4
click at [978, 290] on div "© Mapbox © OpenStreetMap Improve this map" at bounding box center [628, 318] width 1256 height 636
drag, startPoint x: 832, startPoint y: 453, endPoint x: 887, endPoint y: 191, distance: 268.4
click at [887, 191] on div "© Mapbox © OpenStreetMap Improve this map" at bounding box center [628, 318] width 1256 height 636
drag, startPoint x: 798, startPoint y: 328, endPoint x: 901, endPoint y: 190, distance: 172.2
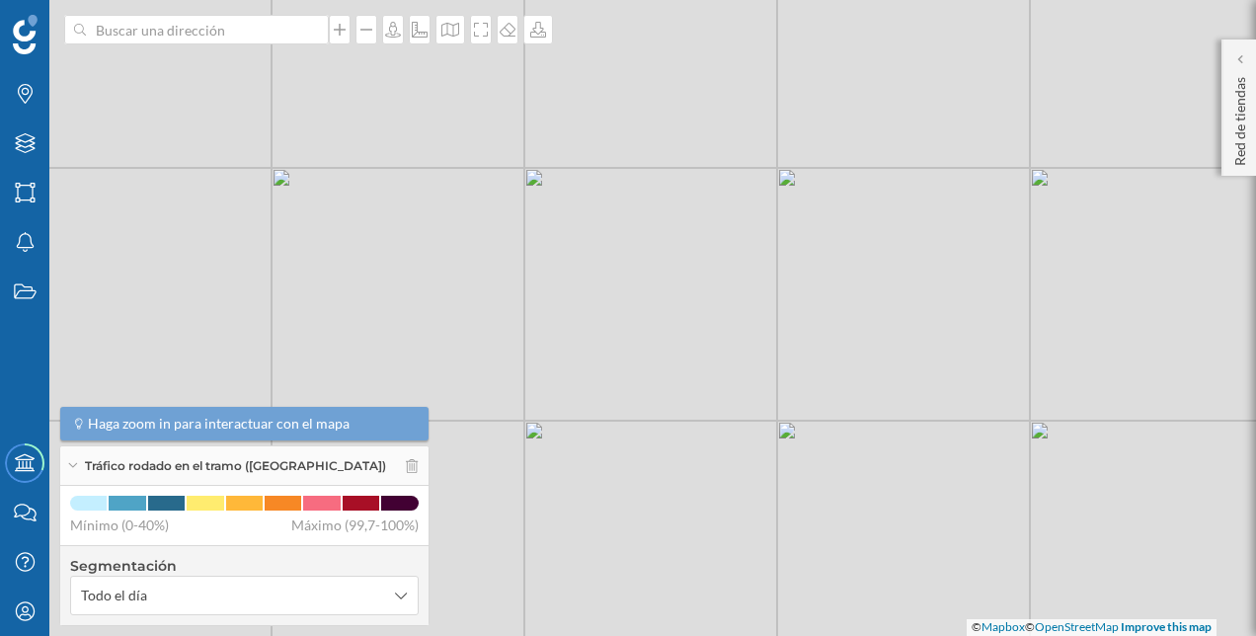
click at [901, 190] on div "© Mapbox © OpenStreetMap Improve this map" at bounding box center [628, 318] width 1256 height 636
drag, startPoint x: 836, startPoint y: 244, endPoint x: 864, endPoint y: 523, distance: 280.8
click at [864, 523] on div "© Mapbox © OpenStreetMap Improve this map" at bounding box center [628, 318] width 1256 height 636
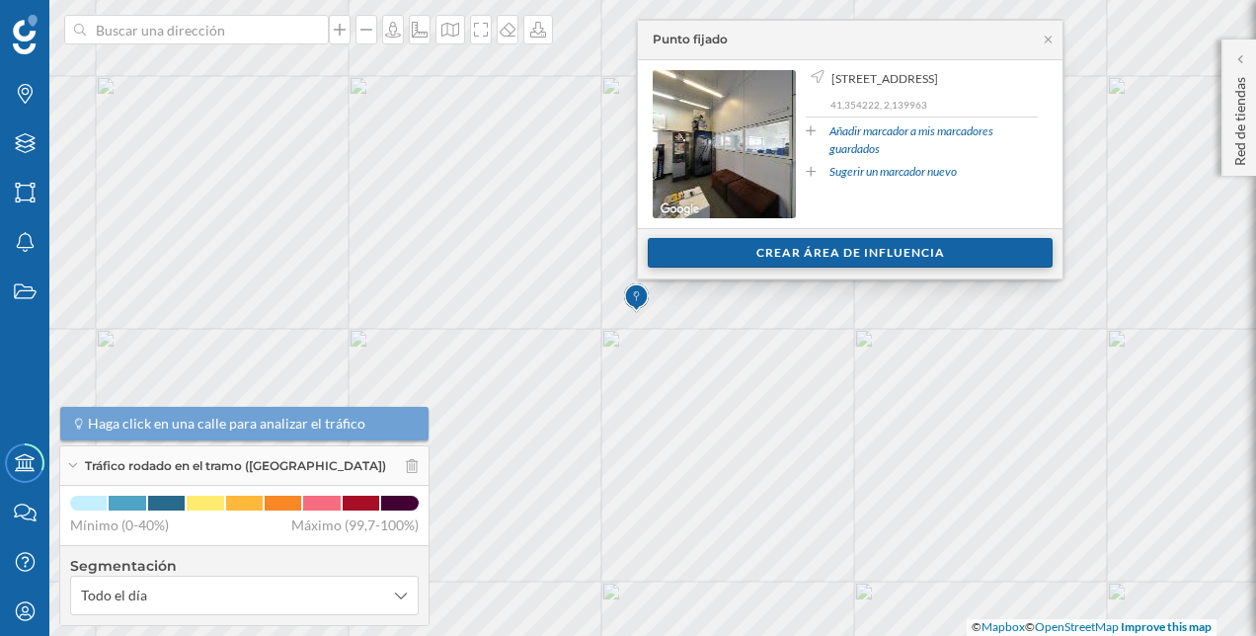
click at [828, 251] on div "Crear área de influencia" at bounding box center [850, 253] width 405 height 30
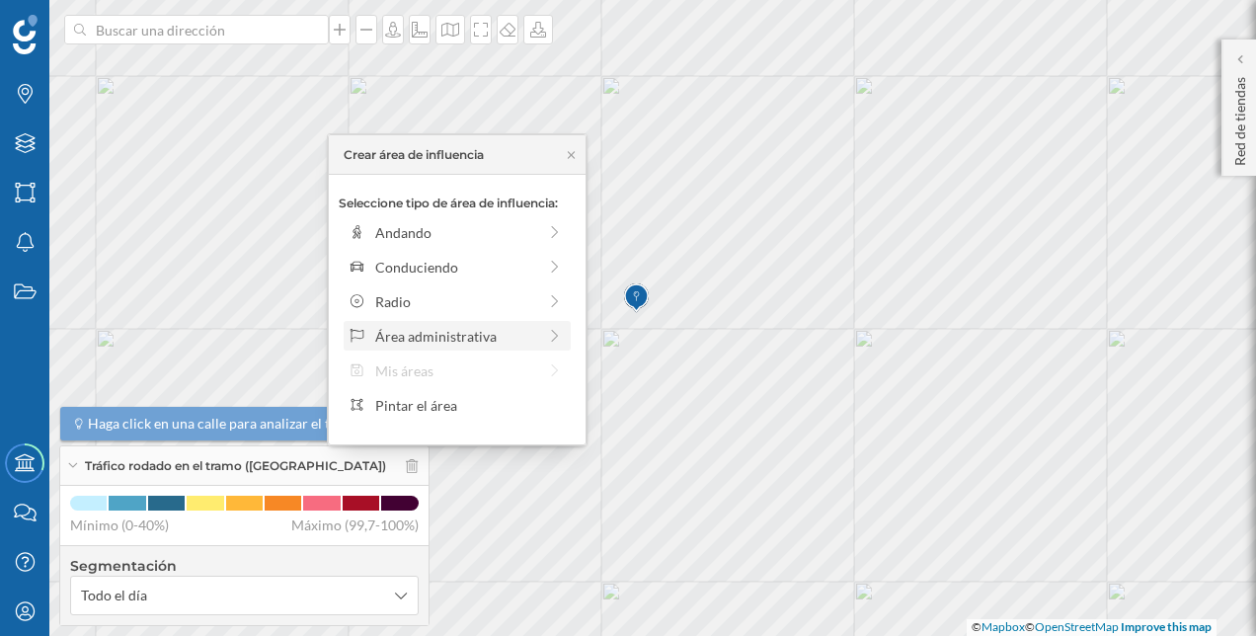
click at [532, 340] on div "Área administrativa" at bounding box center [455, 336] width 161 height 21
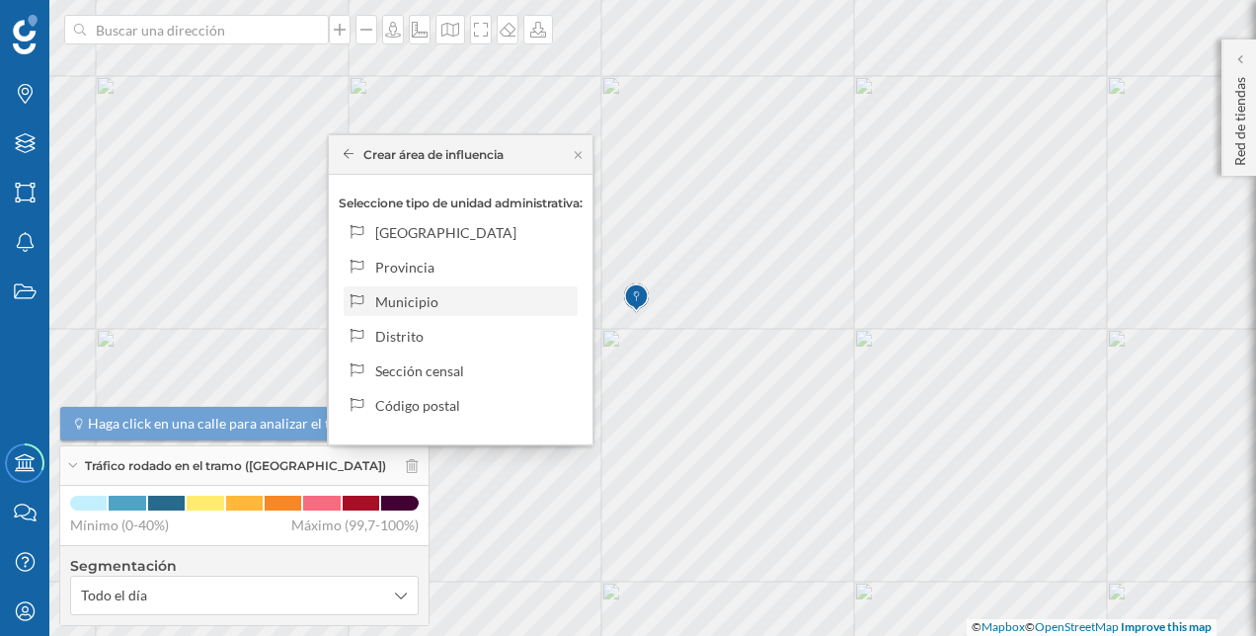
click at [435, 289] on div "Municipio" at bounding box center [461, 301] width 234 height 30
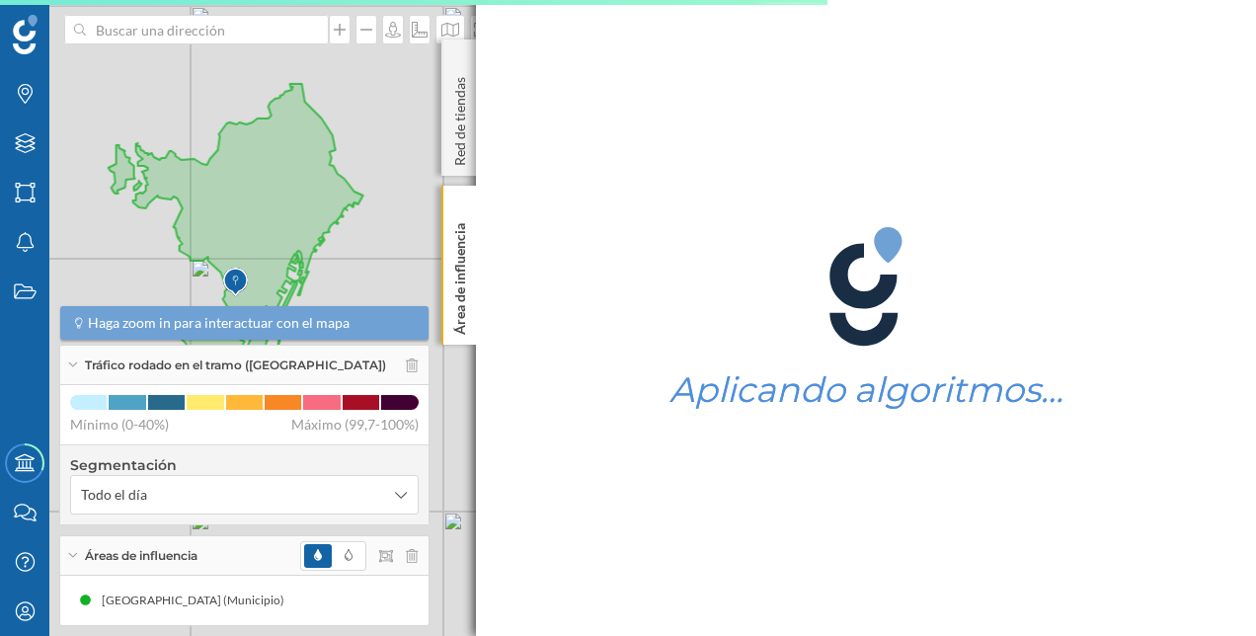
drag, startPoint x: 359, startPoint y: 201, endPoint x: 421, endPoint y: 158, distance: 75.1
click at [429, 161] on div "© Mapbox © OpenStreetMap Improve this map" at bounding box center [628, 318] width 1256 height 636
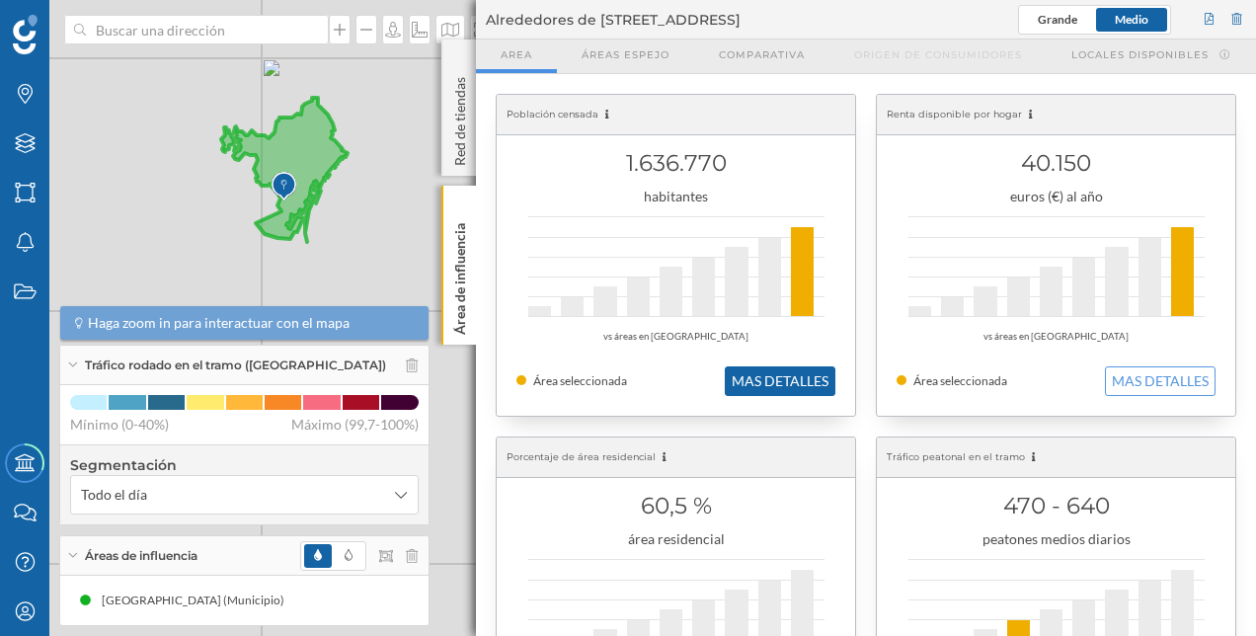
click at [793, 379] on button "MAS DETALLES" at bounding box center [780, 381] width 111 height 30
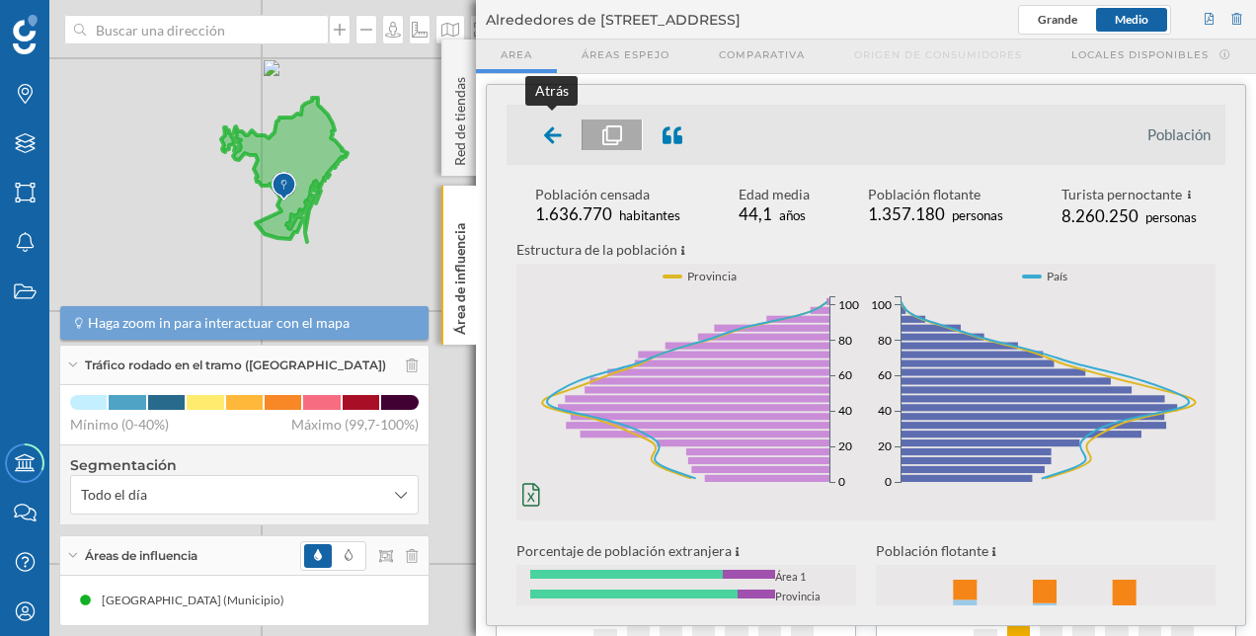
click at [548, 142] on icon at bounding box center [553, 135] width 18 height 20
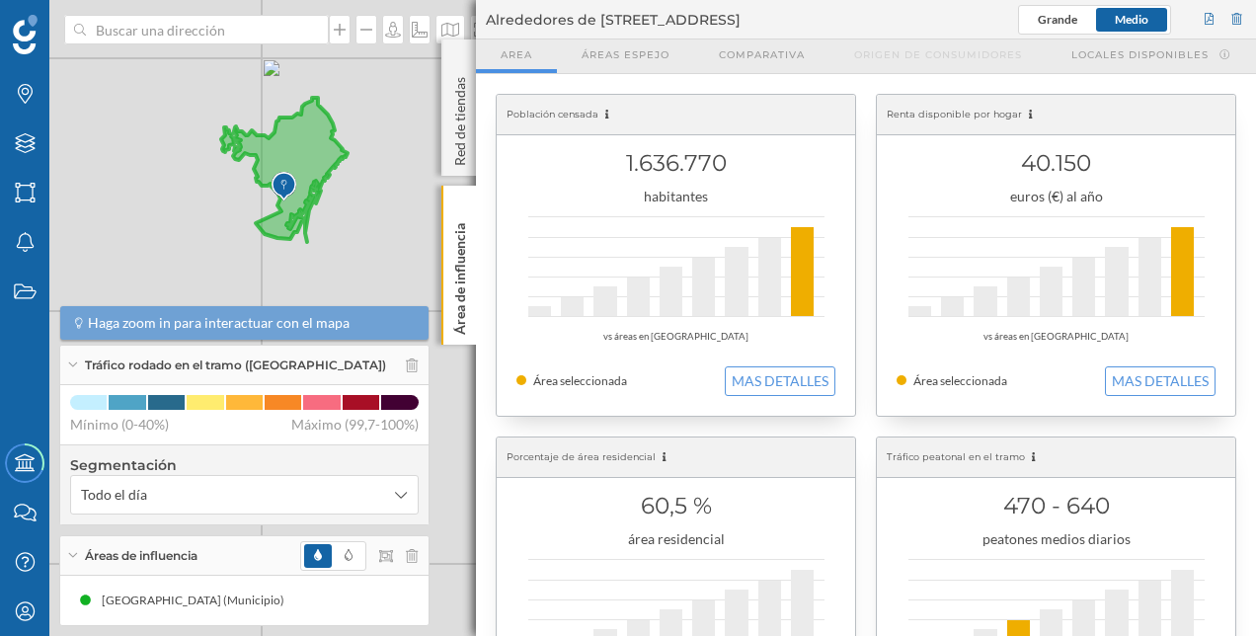
click at [727, 516] on h1 "60,5 %" at bounding box center [675, 506] width 319 height 38
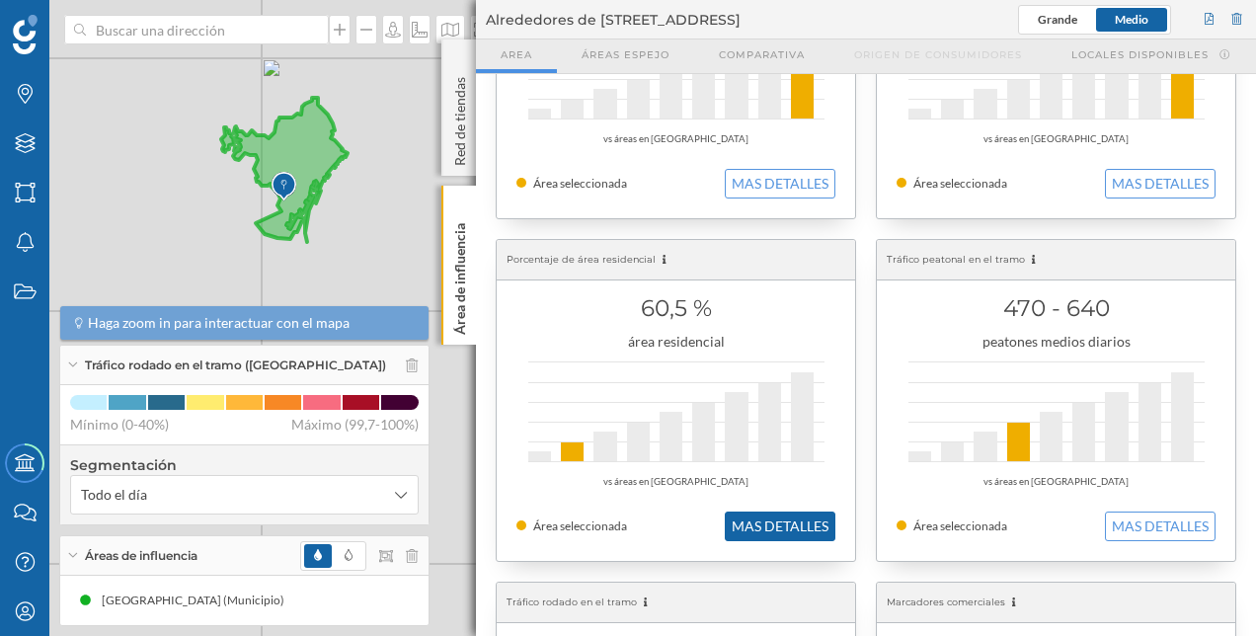
click at [769, 524] on button "MAS DETALLES" at bounding box center [780, 527] width 111 height 30
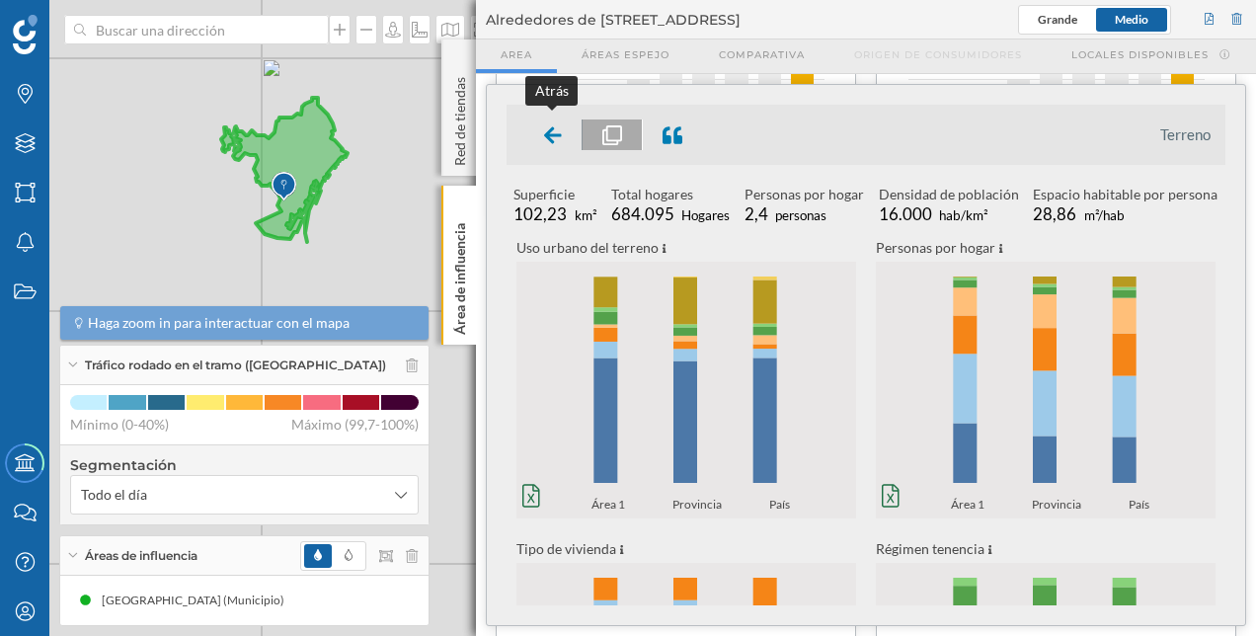
click at [545, 133] on icon at bounding box center [553, 134] width 18 height 17
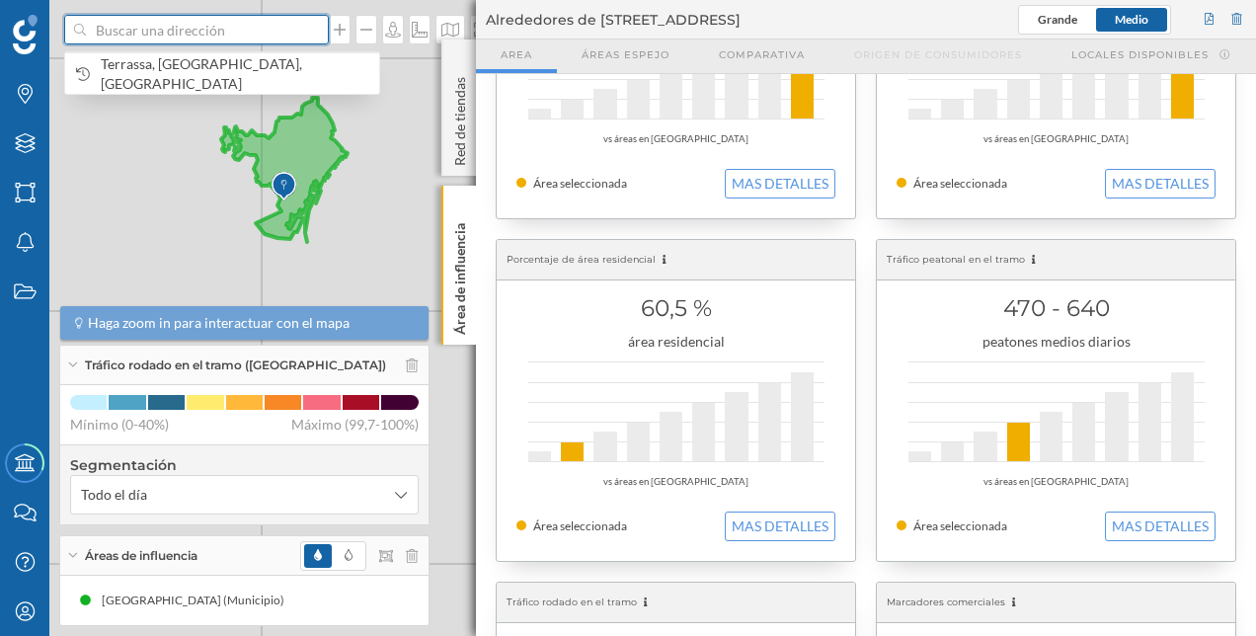
click at [253, 33] on input at bounding box center [196, 30] width 221 height 30
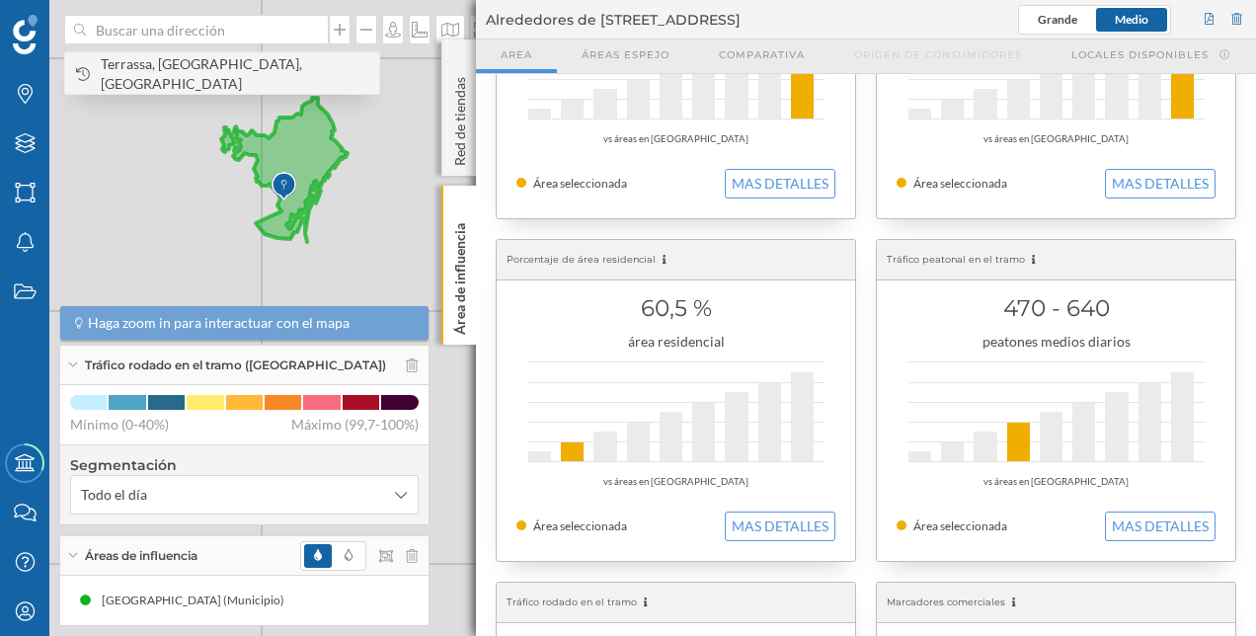
click at [215, 88] on div "Terrassa, [GEOGRAPHIC_DATA], [GEOGRAPHIC_DATA]" at bounding box center [222, 72] width 314 height 41
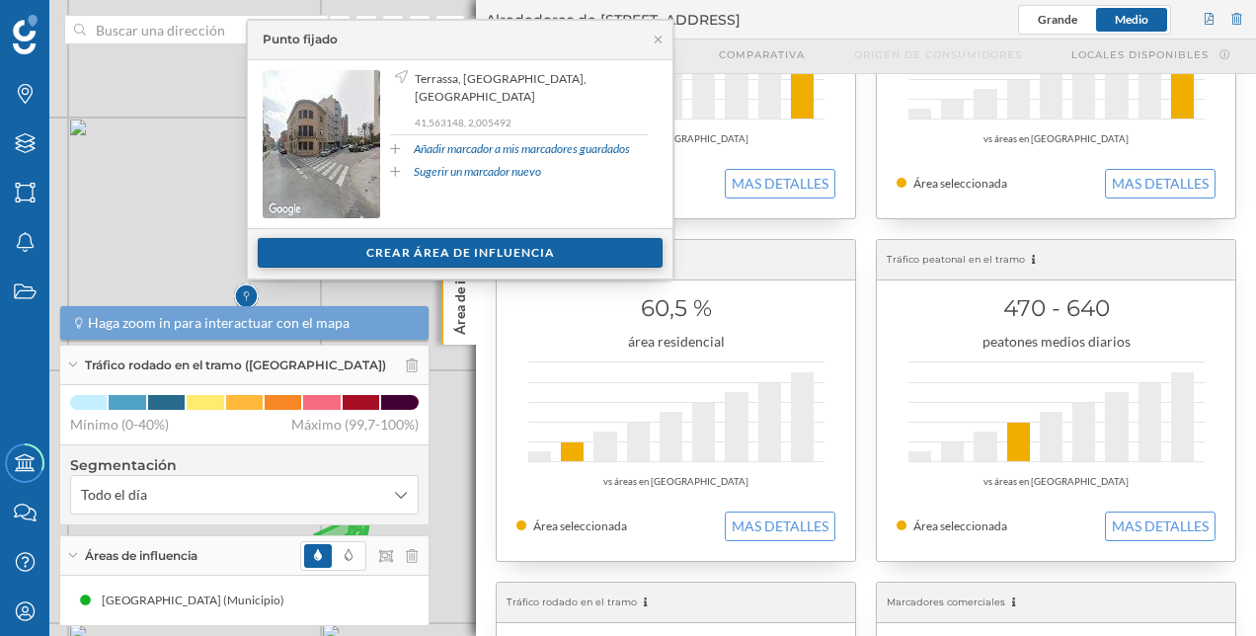
click at [424, 252] on div "Crear área de influencia" at bounding box center [460, 253] width 405 height 30
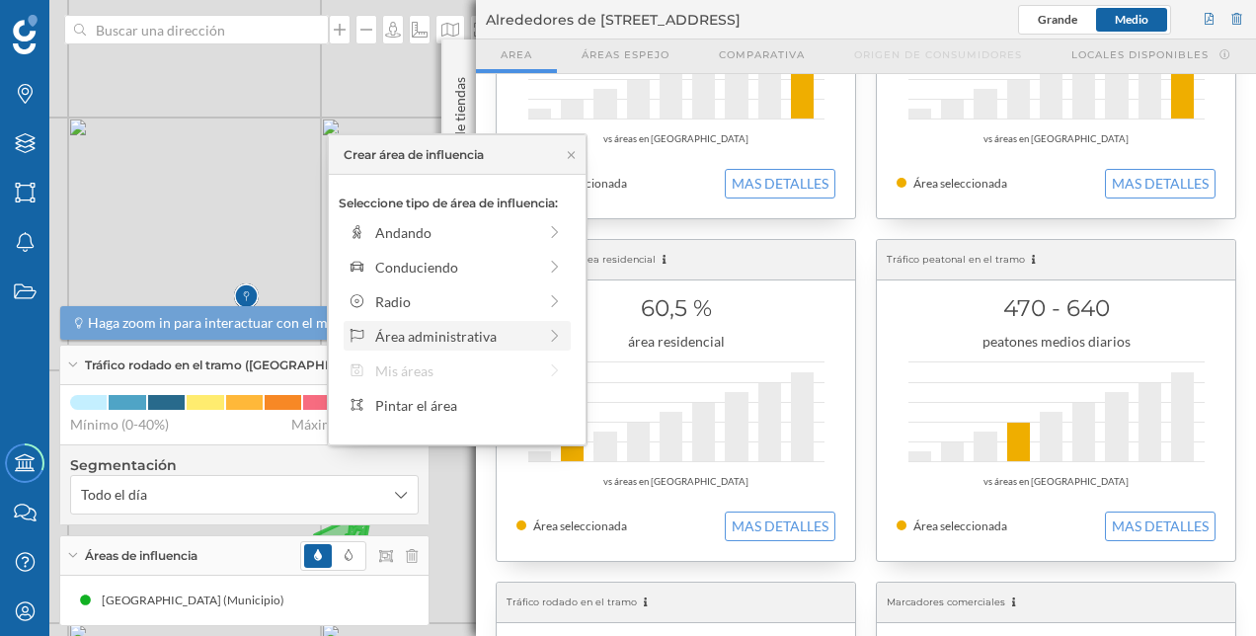
click at [537, 333] on div "Área administrativa" at bounding box center [456, 336] width 215 height 21
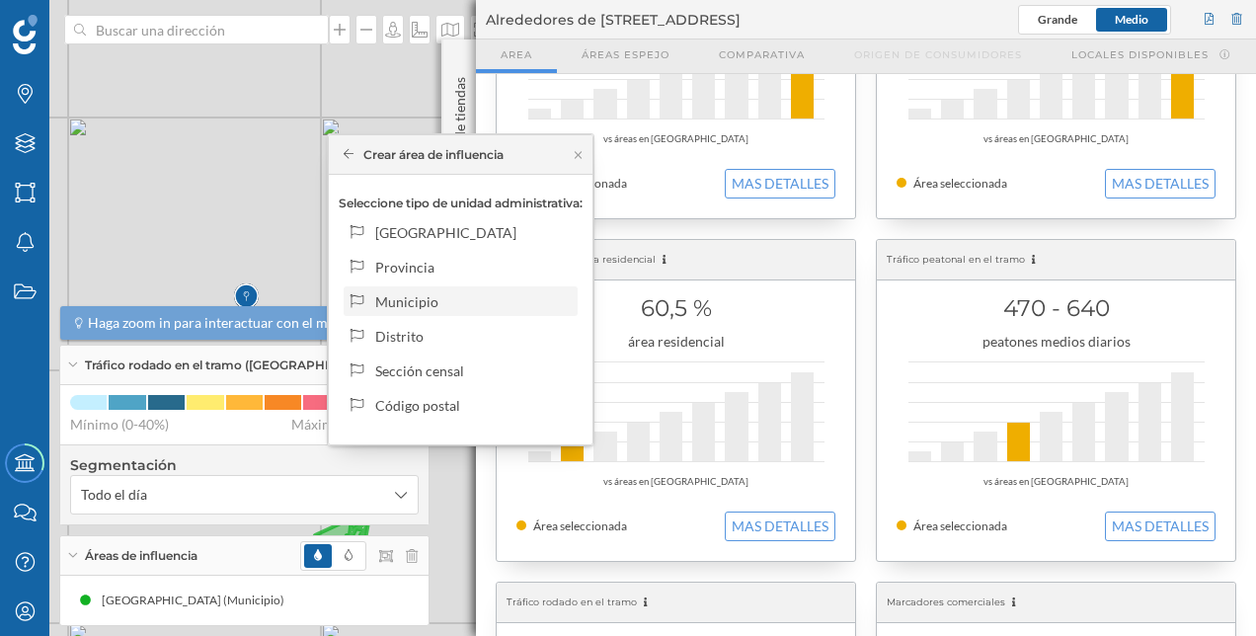
click at [472, 286] on div "Municipio" at bounding box center [461, 301] width 234 height 30
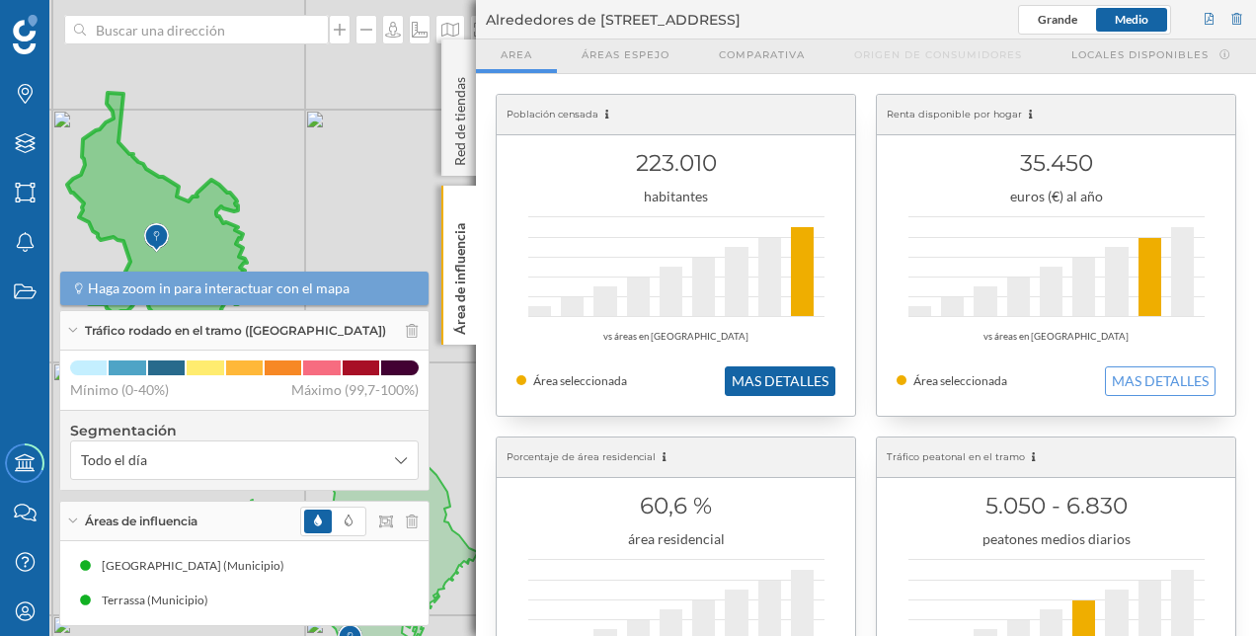
click at [799, 376] on button "MAS DETALLES" at bounding box center [780, 381] width 111 height 30
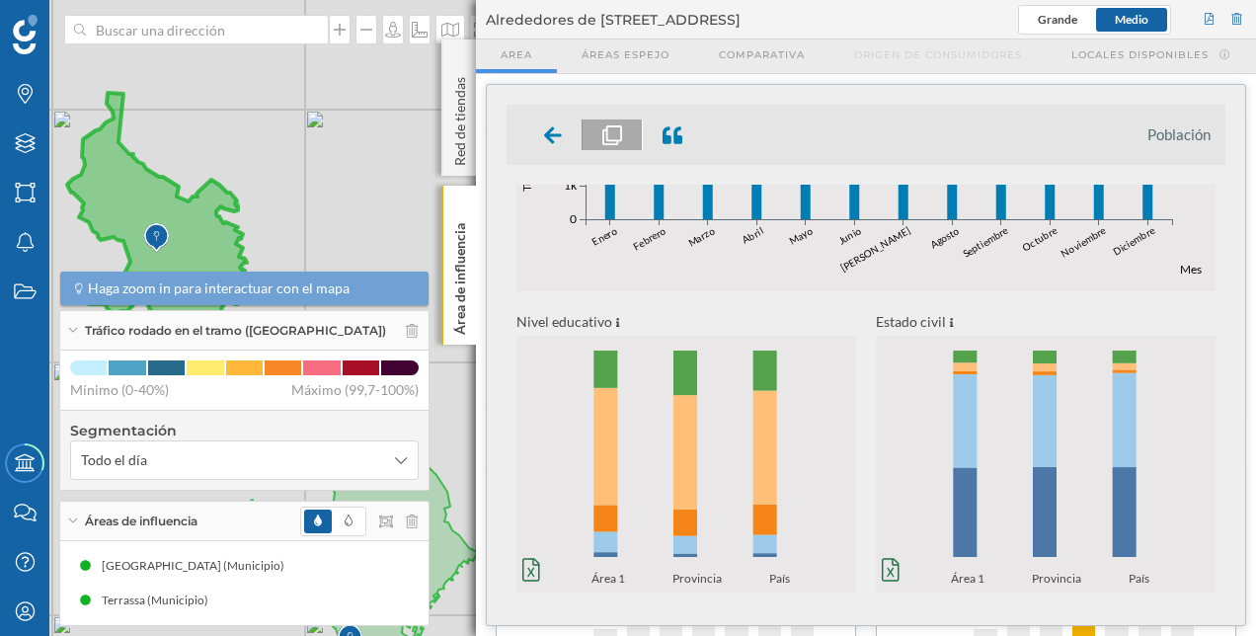
scroll to position [837, 0]
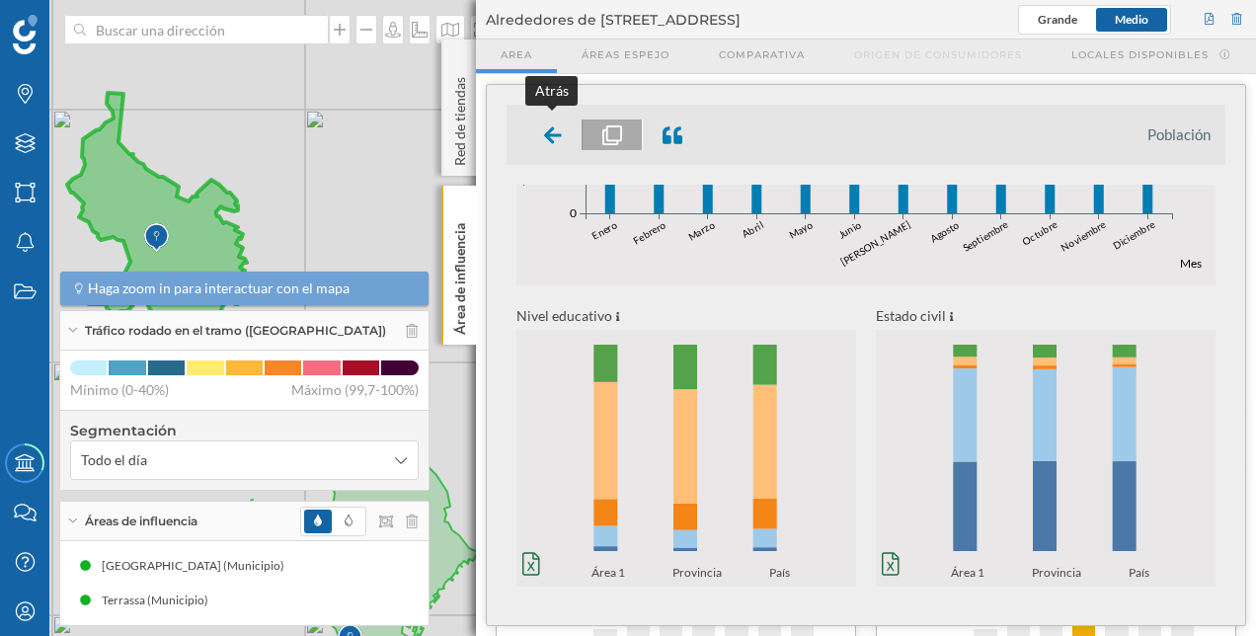
click at [540, 142] on div at bounding box center [553, 134] width 58 height 31
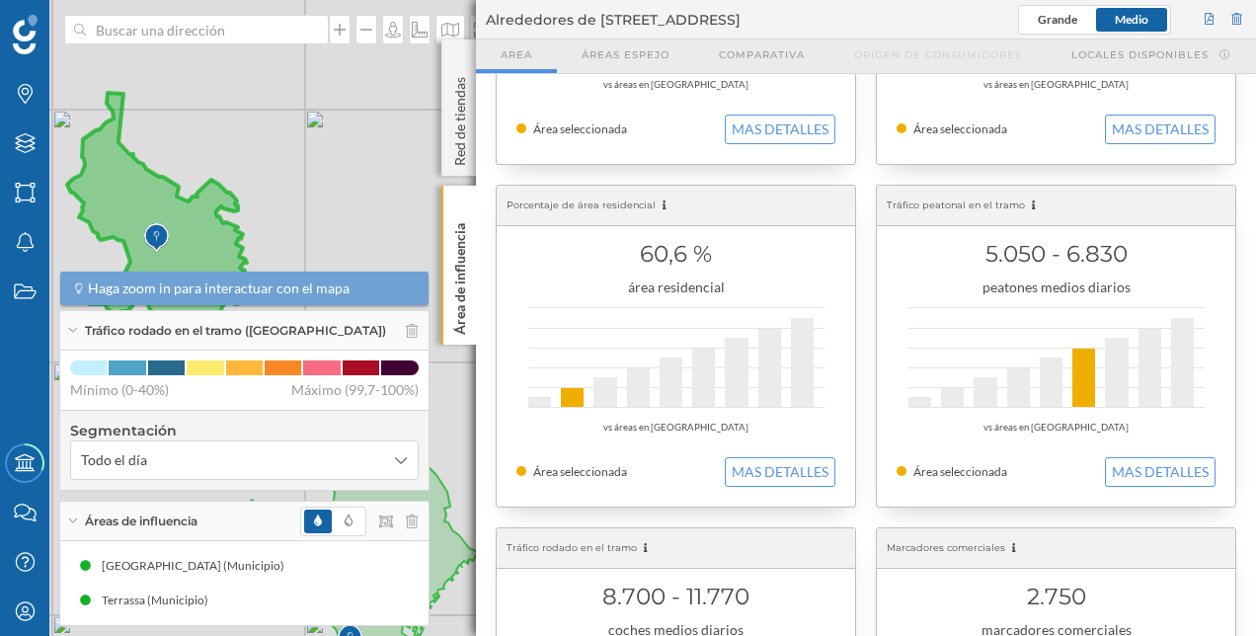
scroll to position [296, 0]
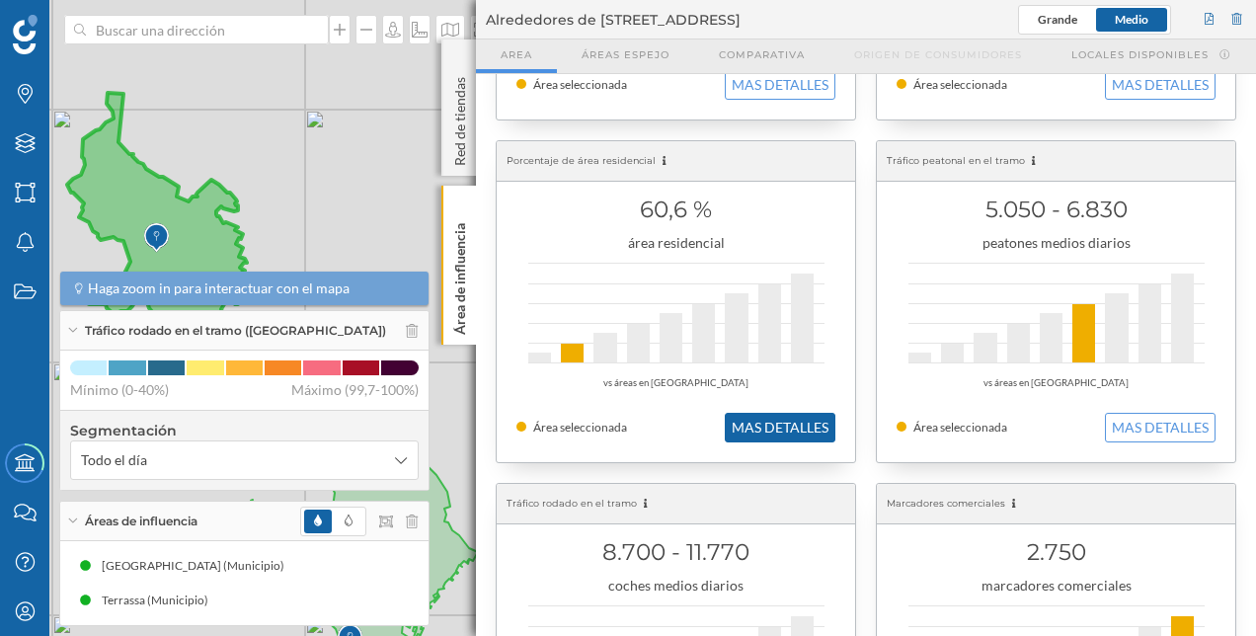
click at [798, 425] on button "MAS DETALLES" at bounding box center [780, 428] width 111 height 30
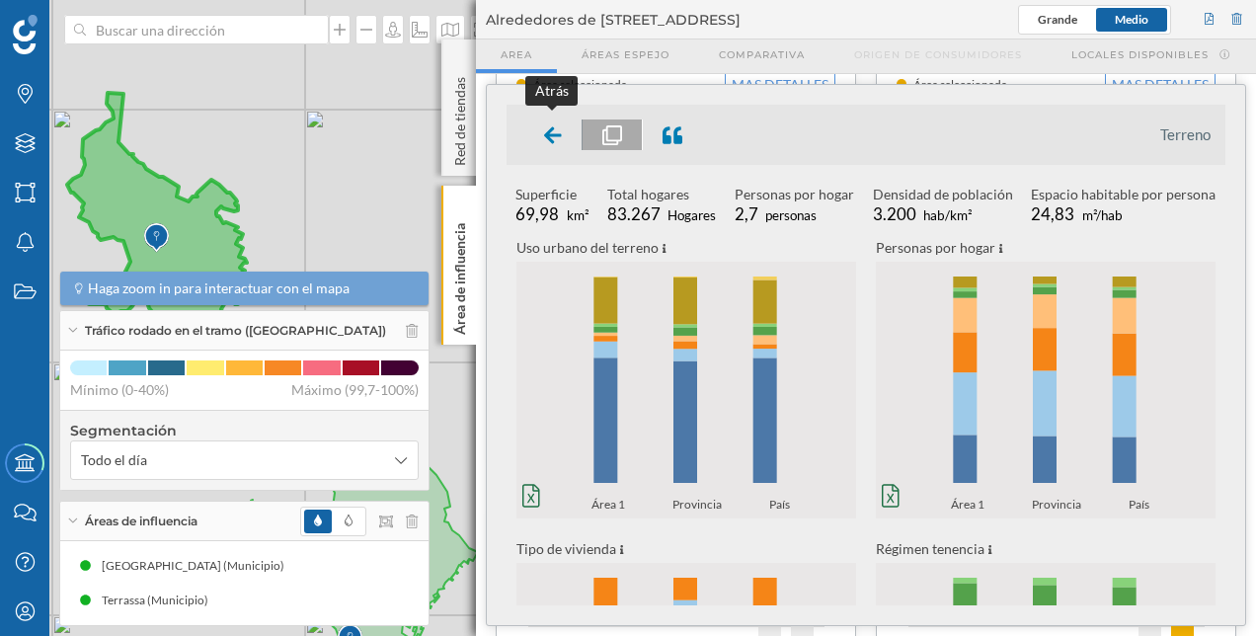
click at [538, 136] on div at bounding box center [553, 134] width 58 height 31
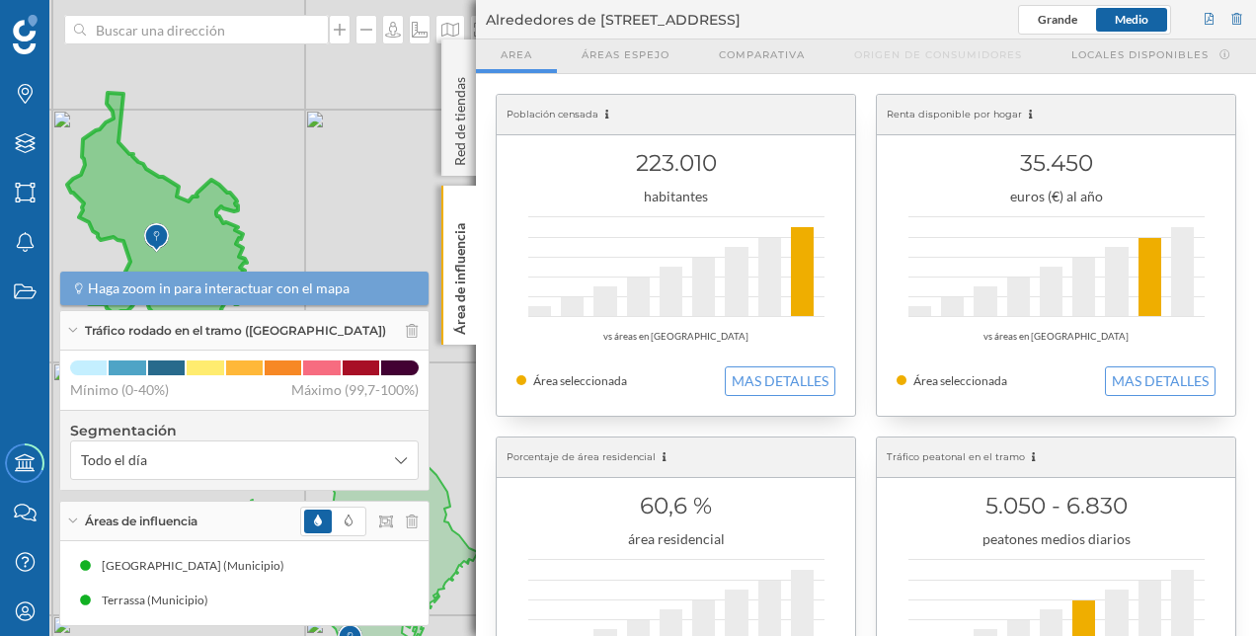
scroll to position [0, 0]
click at [1194, 368] on button "MAS DETALLES" at bounding box center [1160, 381] width 111 height 30
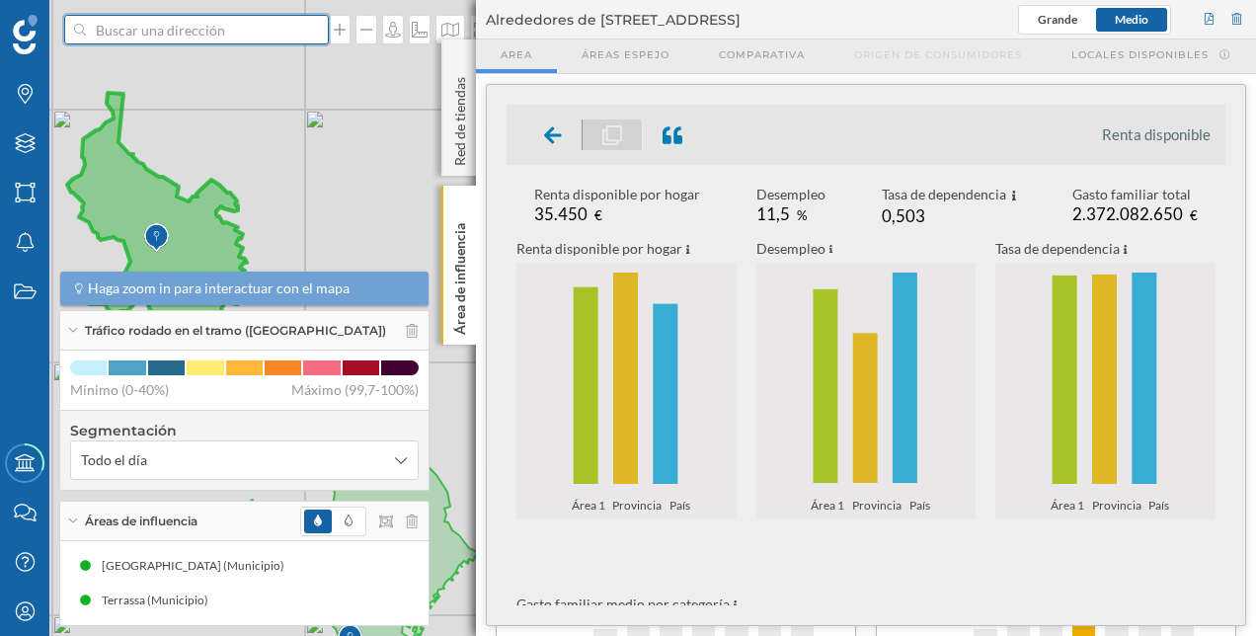
click at [256, 33] on input at bounding box center [196, 30] width 221 height 30
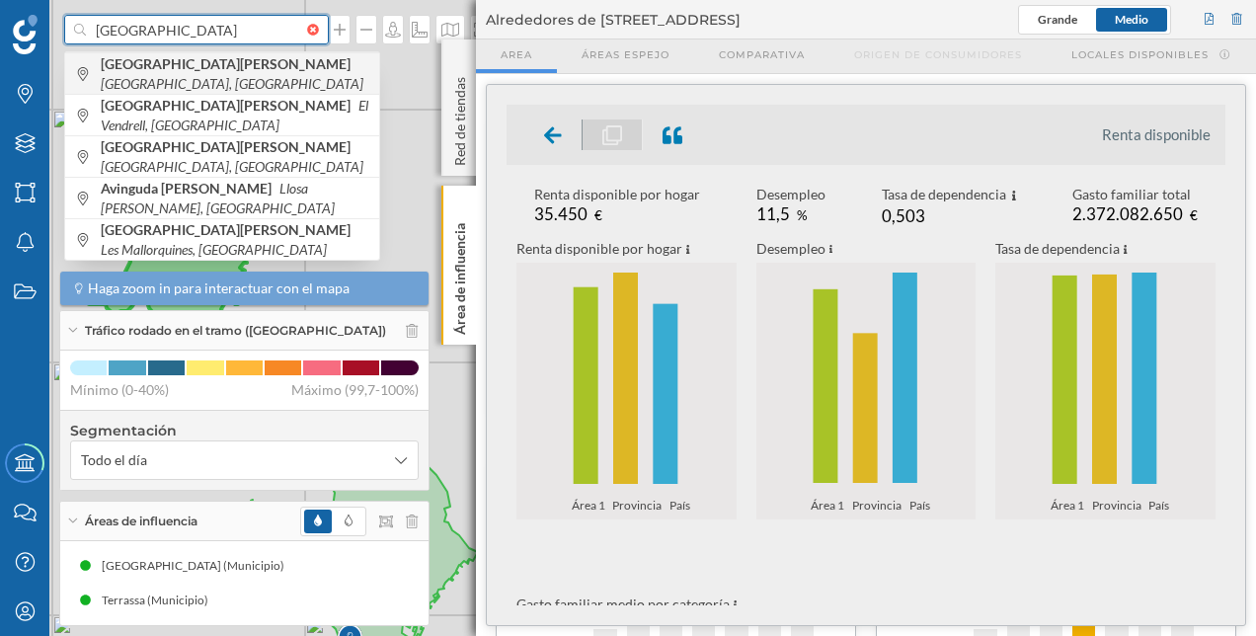
type input "[GEOGRAPHIC_DATA]"
click at [207, 65] on span "[GEOGRAPHIC_DATA][PERSON_NAME], [GEOGRAPHIC_DATA]" at bounding box center [235, 74] width 269 height 40
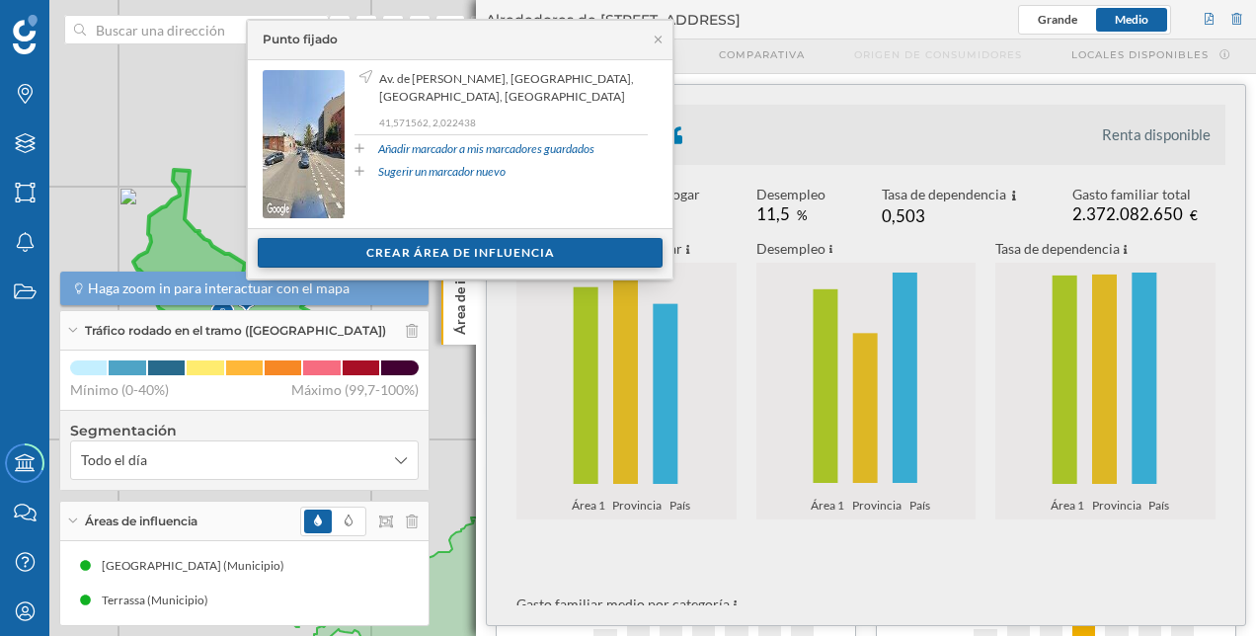
click at [475, 245] on div "Crear área de influencia" at bounding box center [460, 253] width 405 height 30
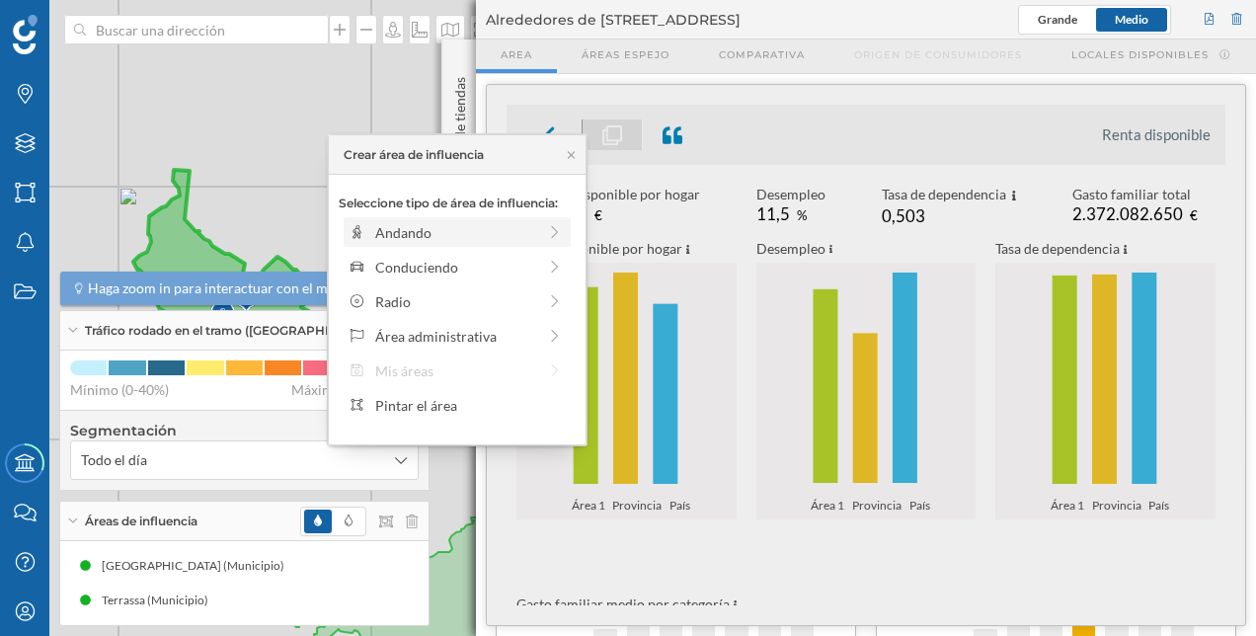
click at [516, 240] on div "Andando" at bounding box center [455, 232] width 161 height 21
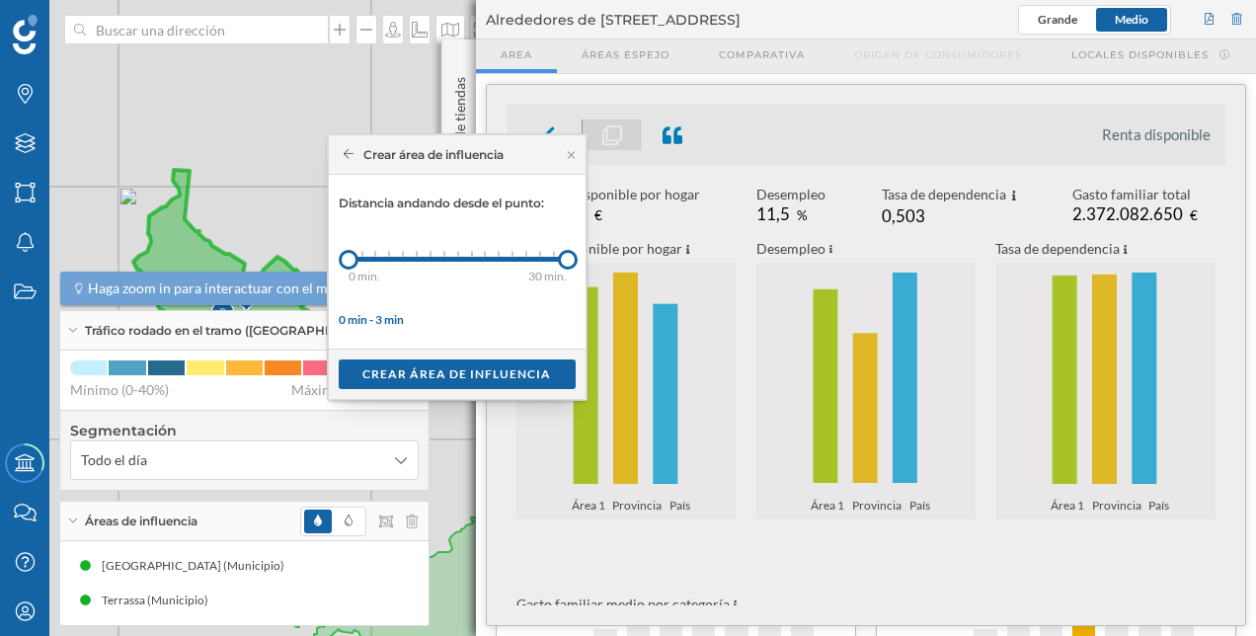
drag, startPoint x: 367, startPoint y: 264, endPoint x: 593, endPoint y: 263, distance: 225.2
click at [593, 263] on div "Marcas Capas Áreas Notificaciones Estados Academy Contacta con nosotros Centro …" at bounding box center [628, 318] width 1256 height 636
click at [479, 369] on div "Crear área de influencia" at bounding box center [457, 373] width 237 height 30
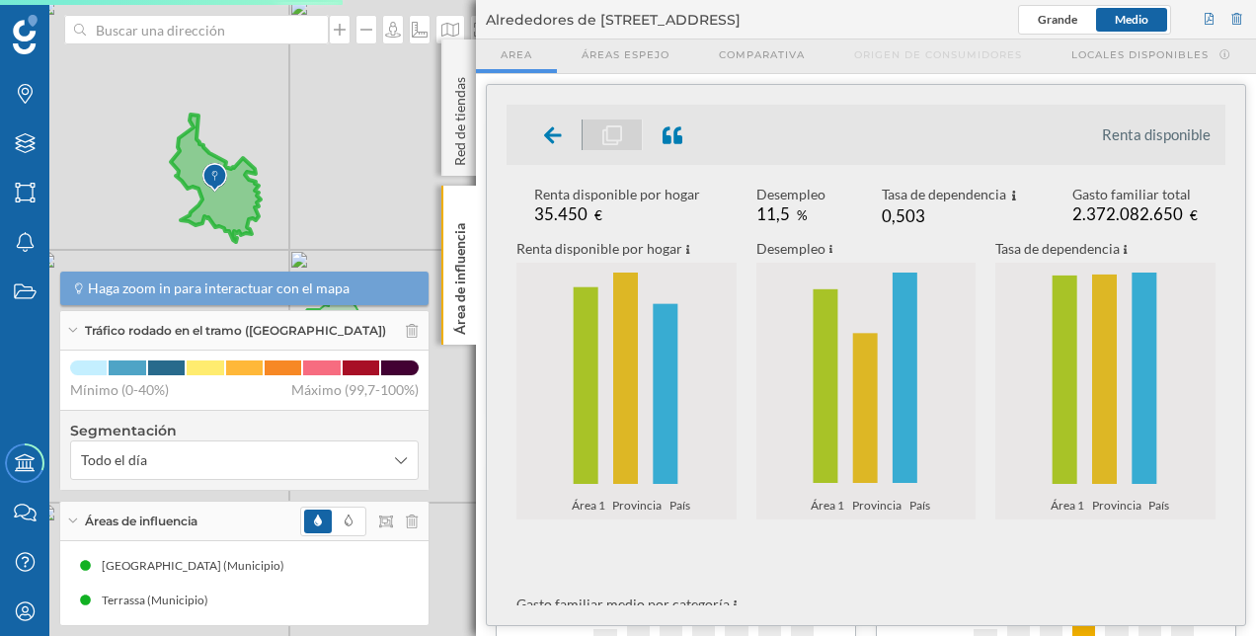
drag, startPoint x: 237, startPoint y: 202, endPoint x: 255, endPoint y: 137, distance: 67.6
click at [255, 137] on div "© Mapbox © OpenStreetMap Improve this map" at bounding box center [628, 318] width 1256 height 636
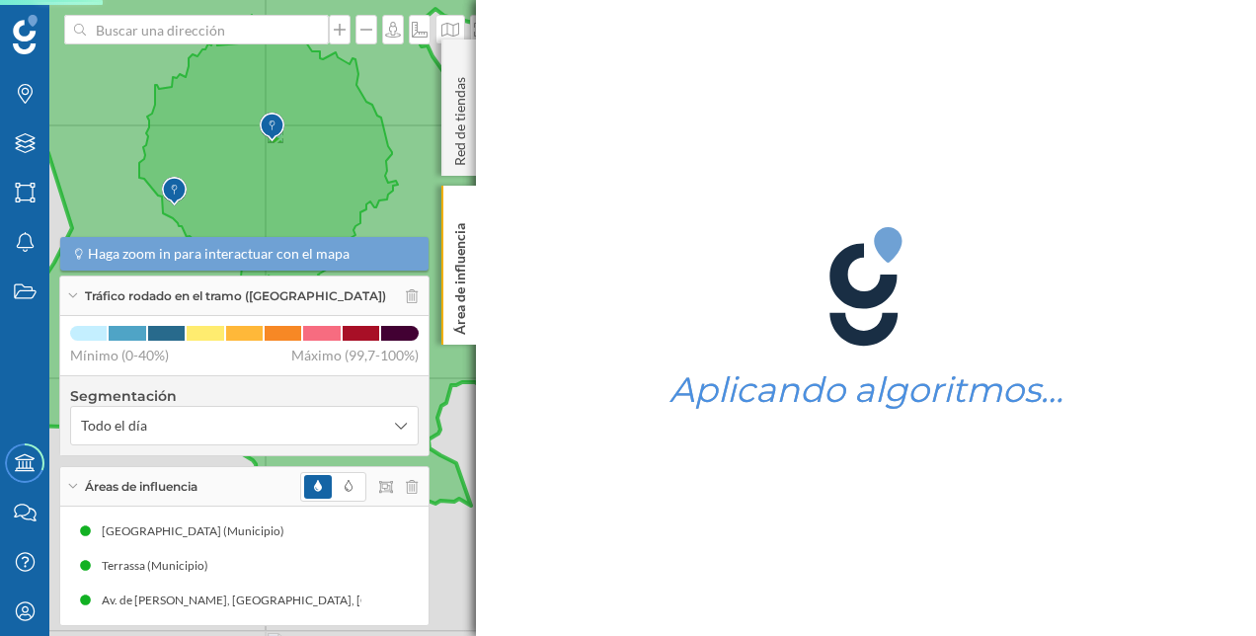
drag, startPoint x: 297, startPoint y: 158, endPoint x: 409, endPoint y: 90, distance: 130.8
click at [409, 90] on icon at bounding box center [261, 215] width 558 height 700
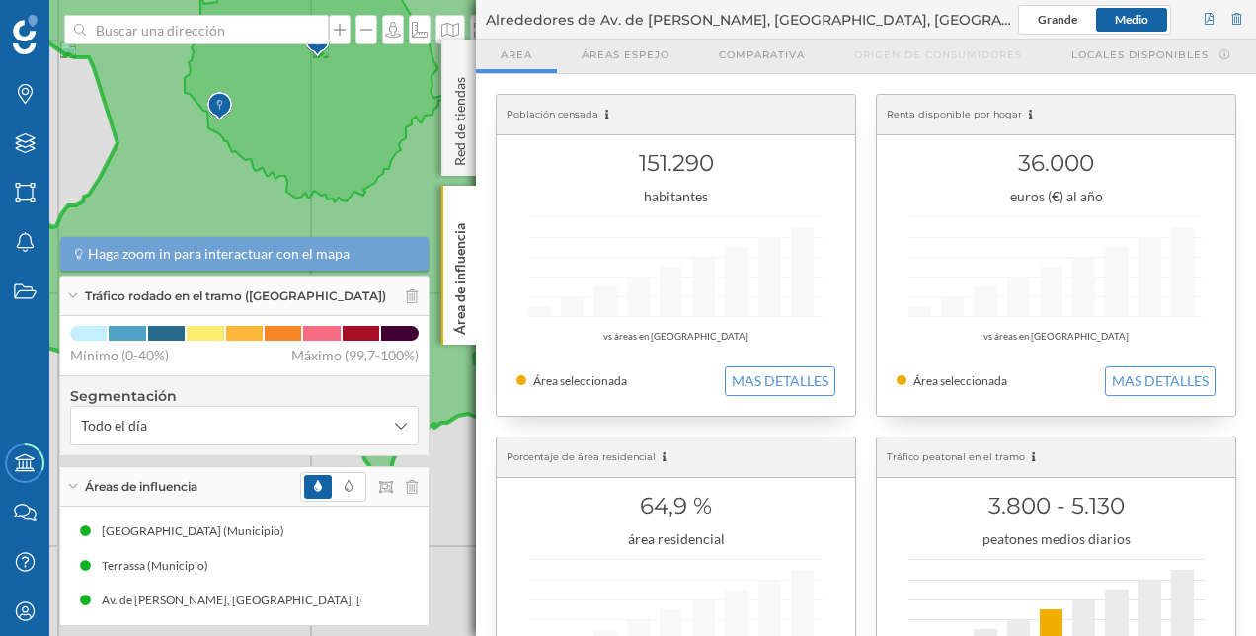
drag, startPoint x: 320, startPoint y: 146, endPoint x: 362, endPoint y: 104, distance: 60.1
click at [369, 89] on icon at bounding box center [314, 66] width 259 height 273
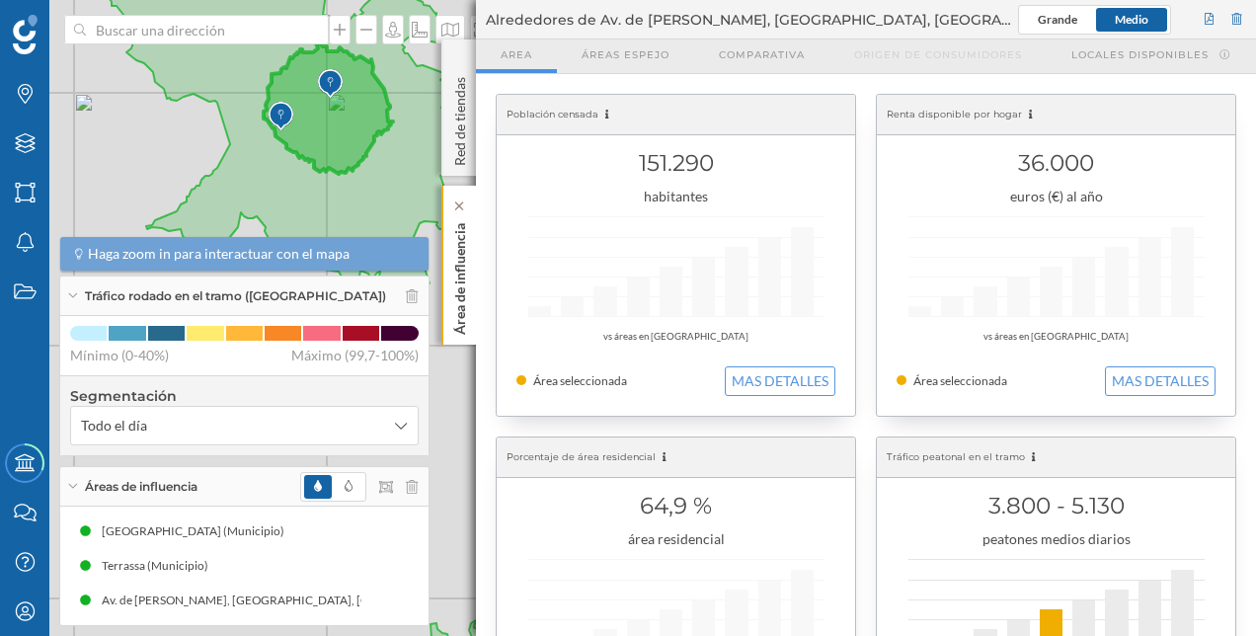
click at [462, 265] on p "Área de influencia" at bounding box center [460, 274] width 20 height 119
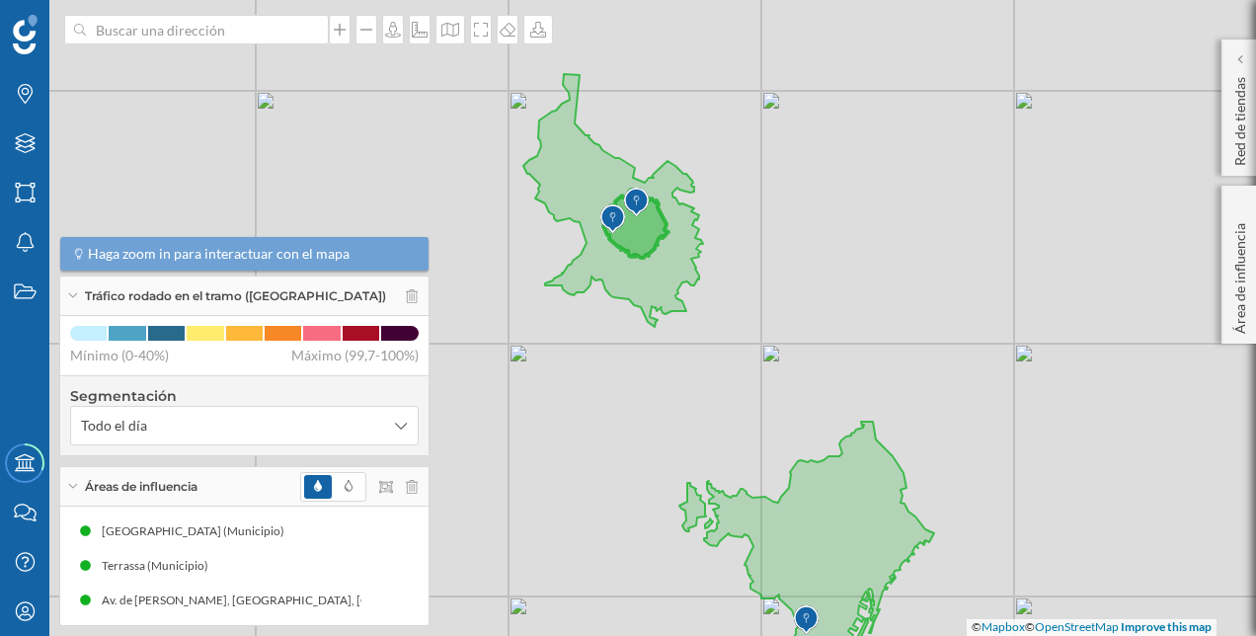
drag, startPoint x: 547, startPoint y: 172, endPoint x: 794, endPoint y: 261, distance: 262.4
click at [794, 261] on div "© Mapbox © OpenStreetMap Improve this map" at bounding box center [628, 318] width 1256 height 636
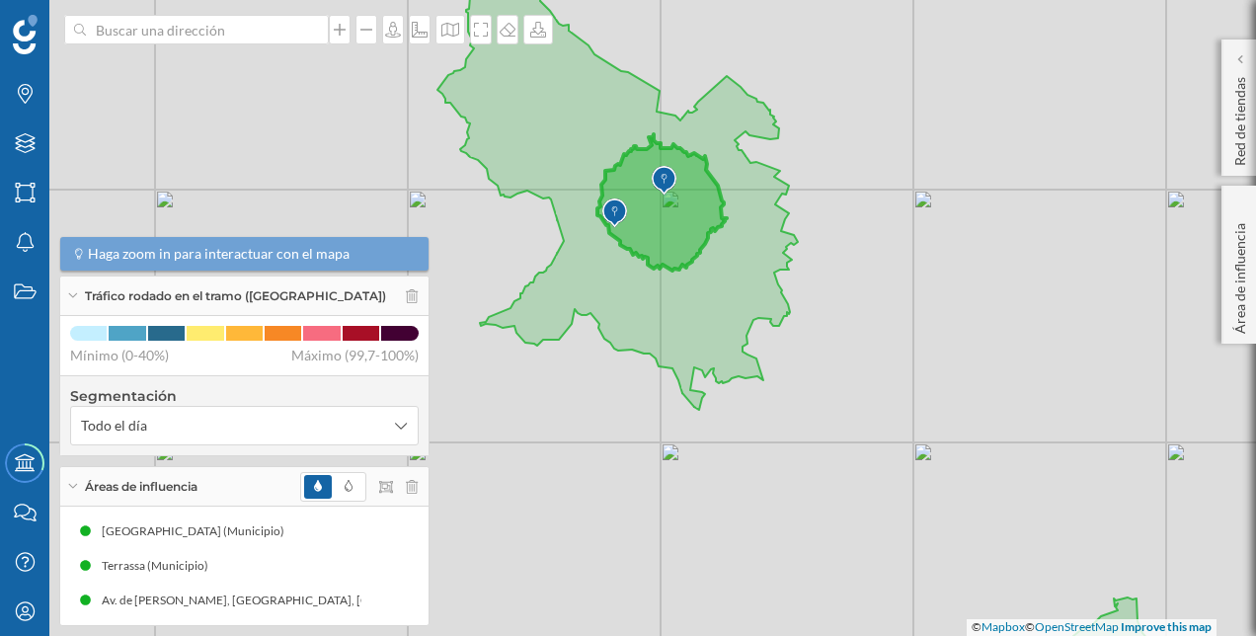
drag, startPoint x: 725, startPoint y: 227, endPoint x: 838, endPoint y: 196, distance: 117.9
click at [838, 196] on div "© Mapbox © OpenStreetMap Improve this map" at bounding box center [628, 318] width 1256 height 636
click at [706, 602] on div "Av. de [PERSON_NAME], [GEOGRAPHIC_DATA], [GEOGRAPHIC_DATA], [GEOGRAPHIC_DATA] (…" at bounding box center [1008, 601] width 604 height 20
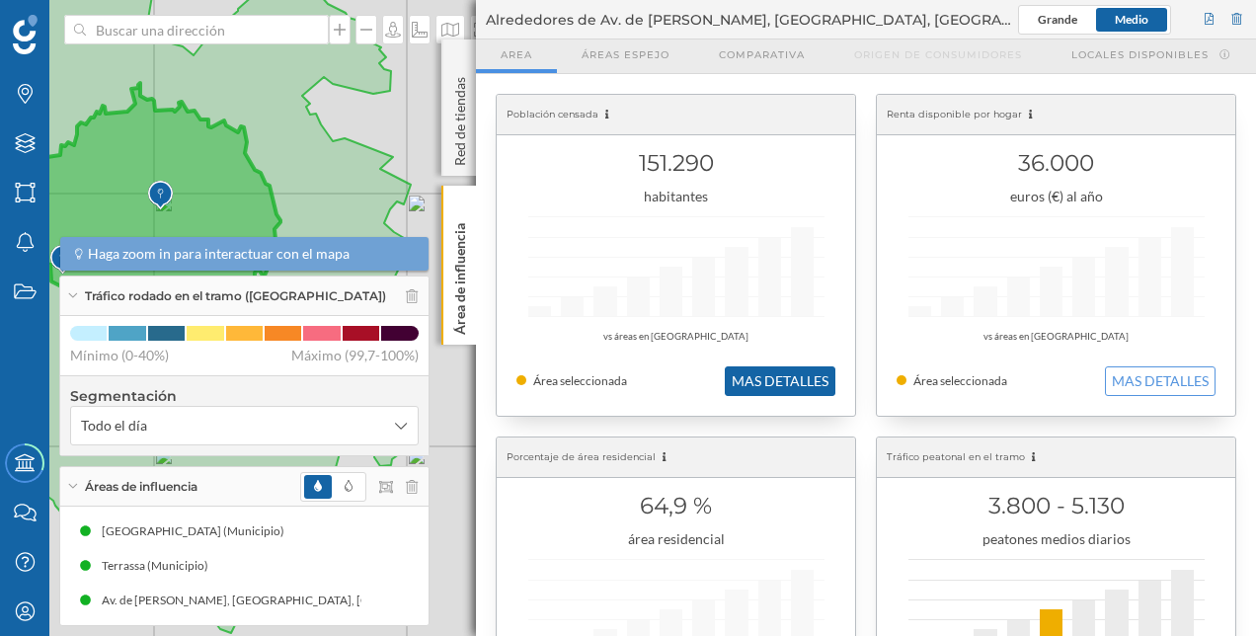
click at [763, 380] on button "MAS DETALLES" at bounding box center [780, 381] width 111 height 30
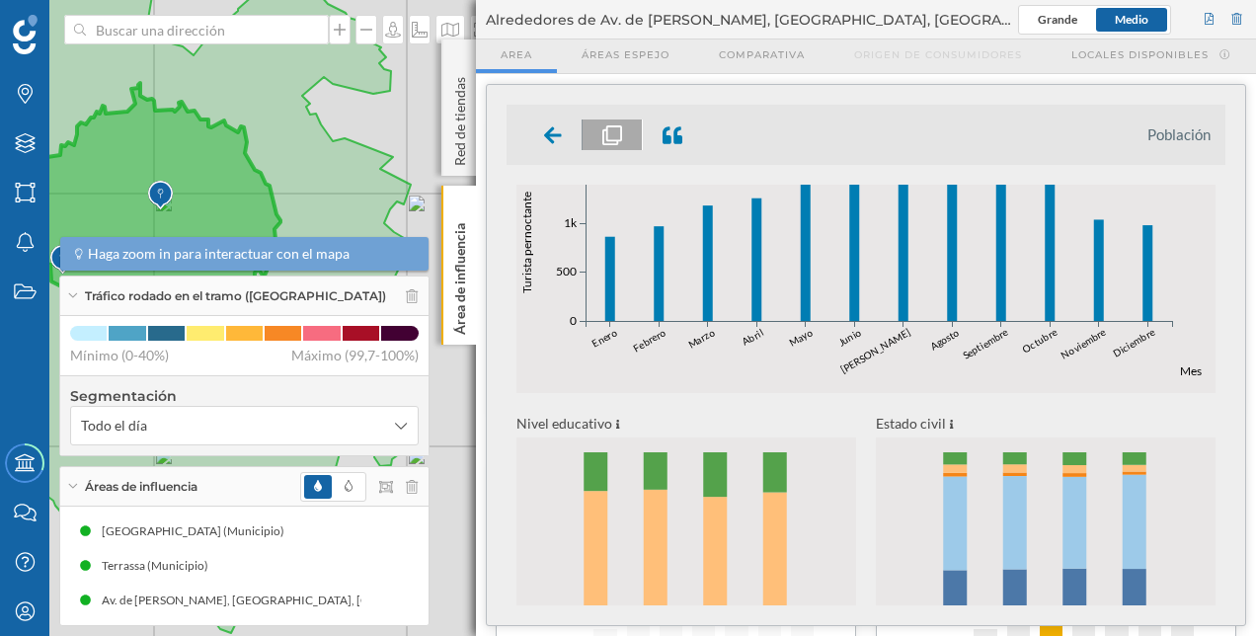
scroll to position [790, 0]
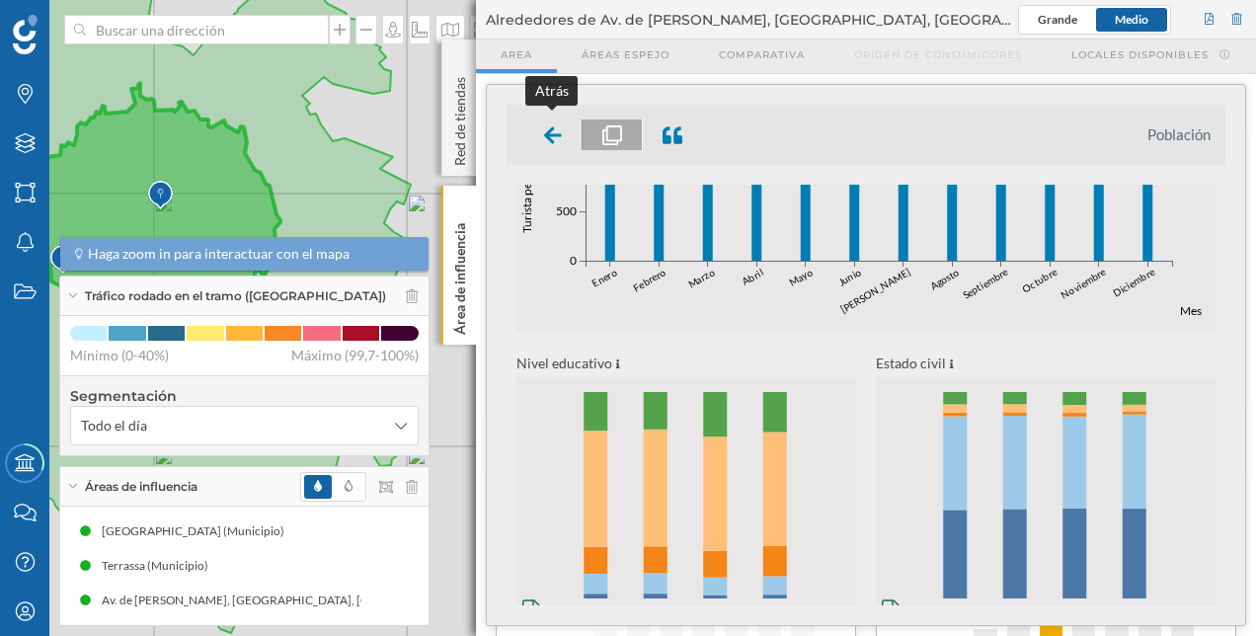
click at [548, 133] on icon at bounding box center [553, 134] width 18 height 17
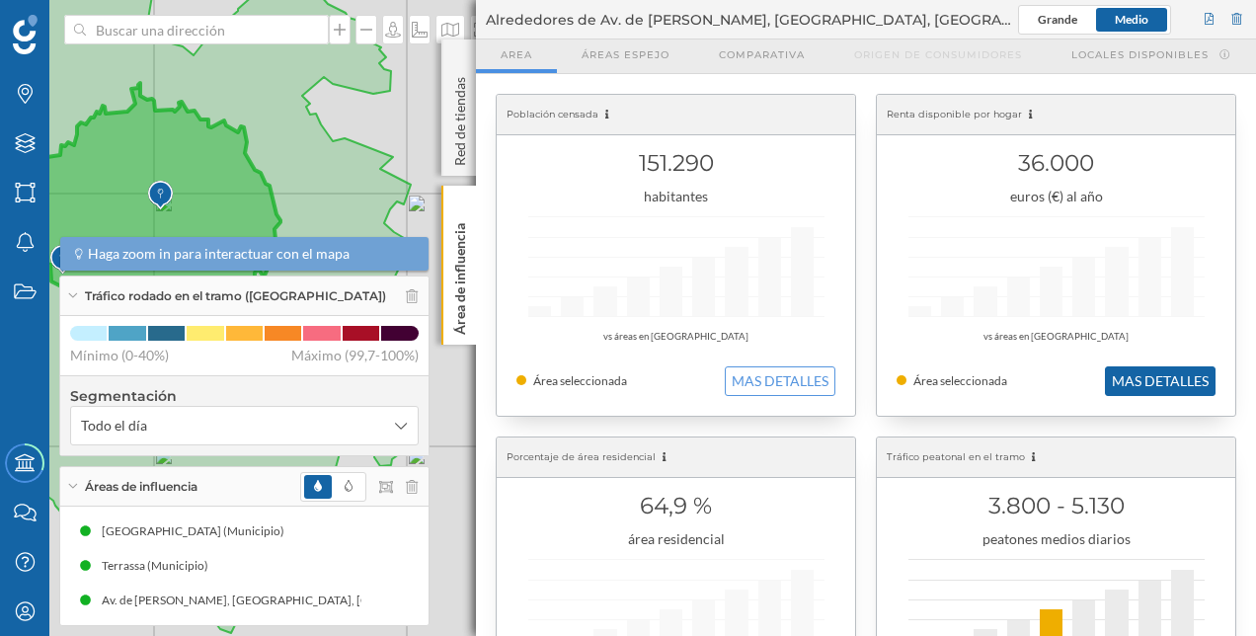
click at [1148, 386] on button "MAS DETALLES" at bounding box center [1160, 381] width 111 height 30
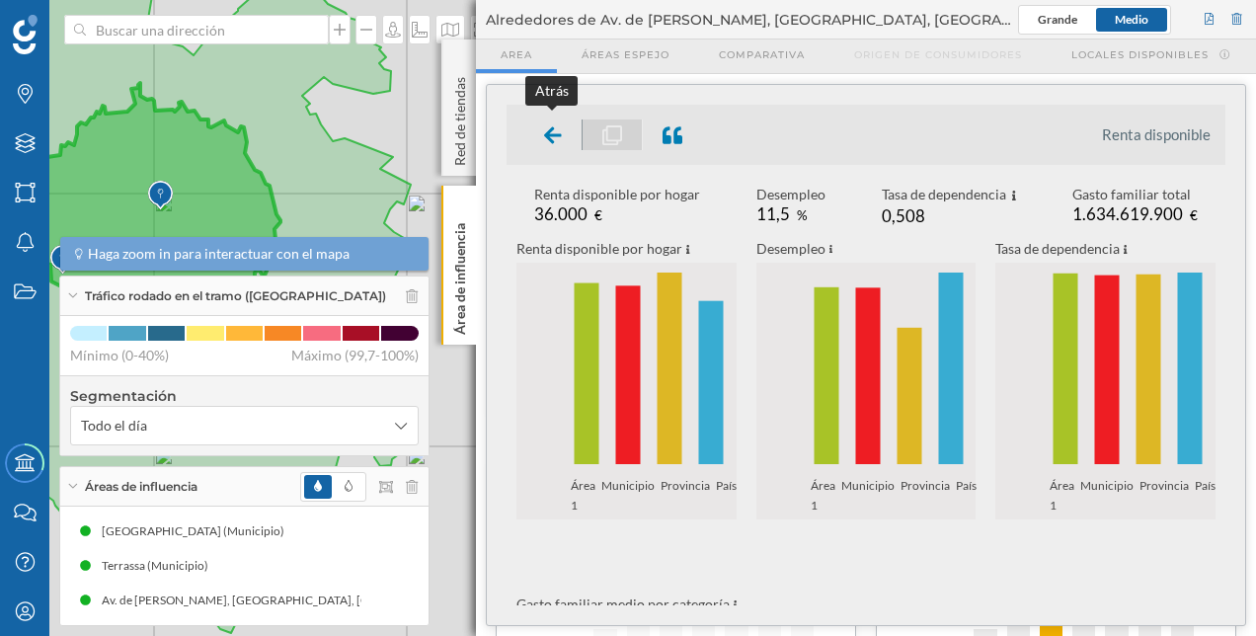
click at [558, 138] on icon at bounding box center [553, 135] width 18 height 20
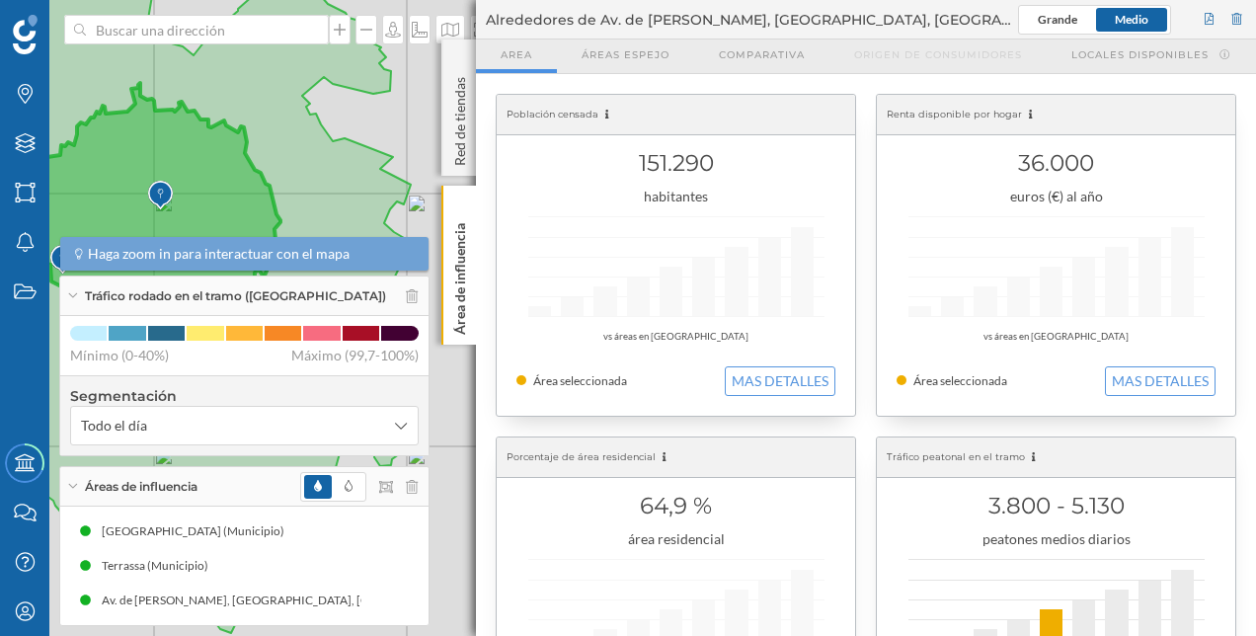
click at [717, 521] on h1 "64,9 %" at bounding box center [675, 506] width 319 height 38
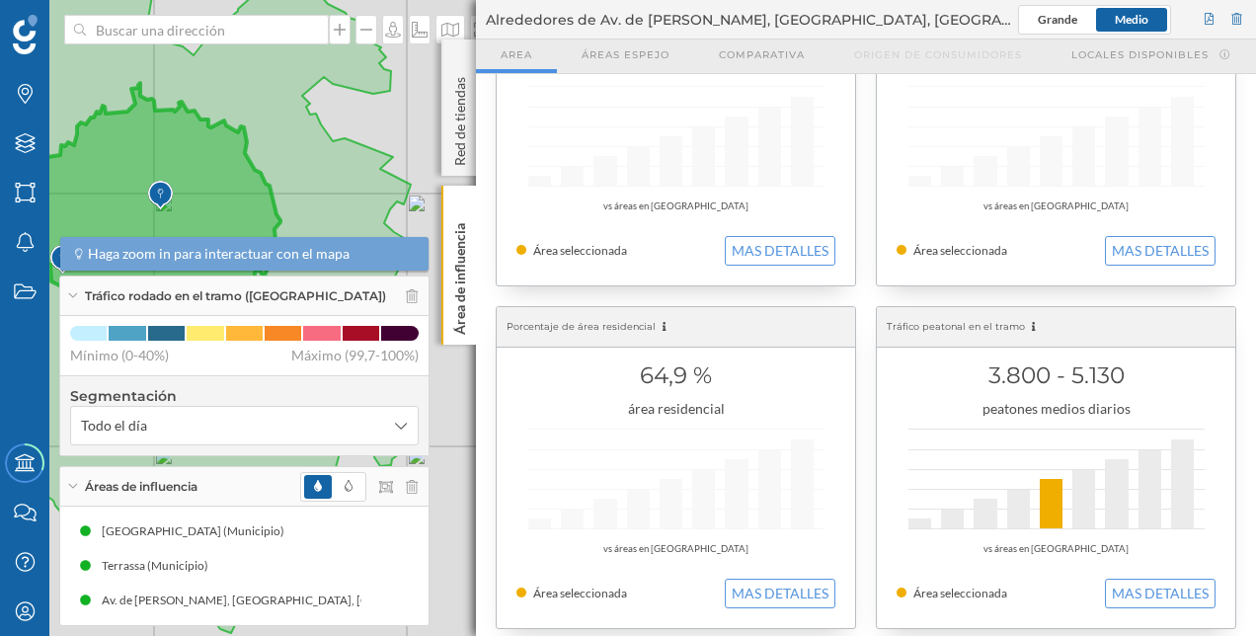
scroll to position [296, 0]
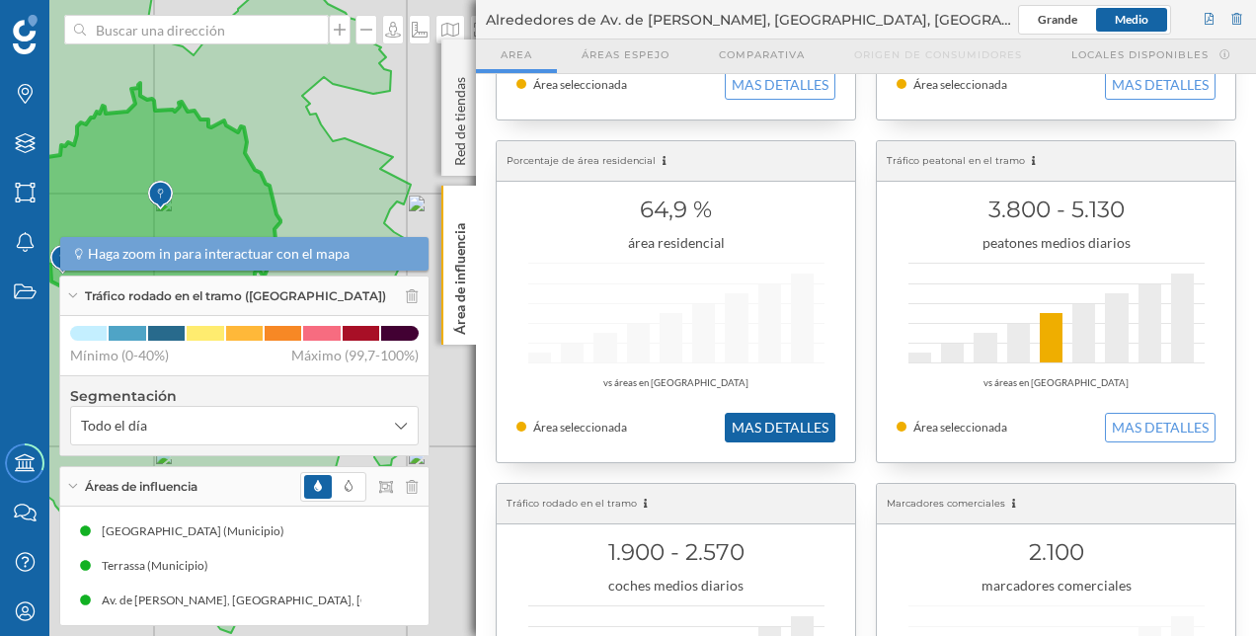
click at [768, 432] on button "MAS DETALLES" at bounding box center [780, 428] width 111 height 30
